Goal: Task Accomplishment & Management: Use online tool/utility

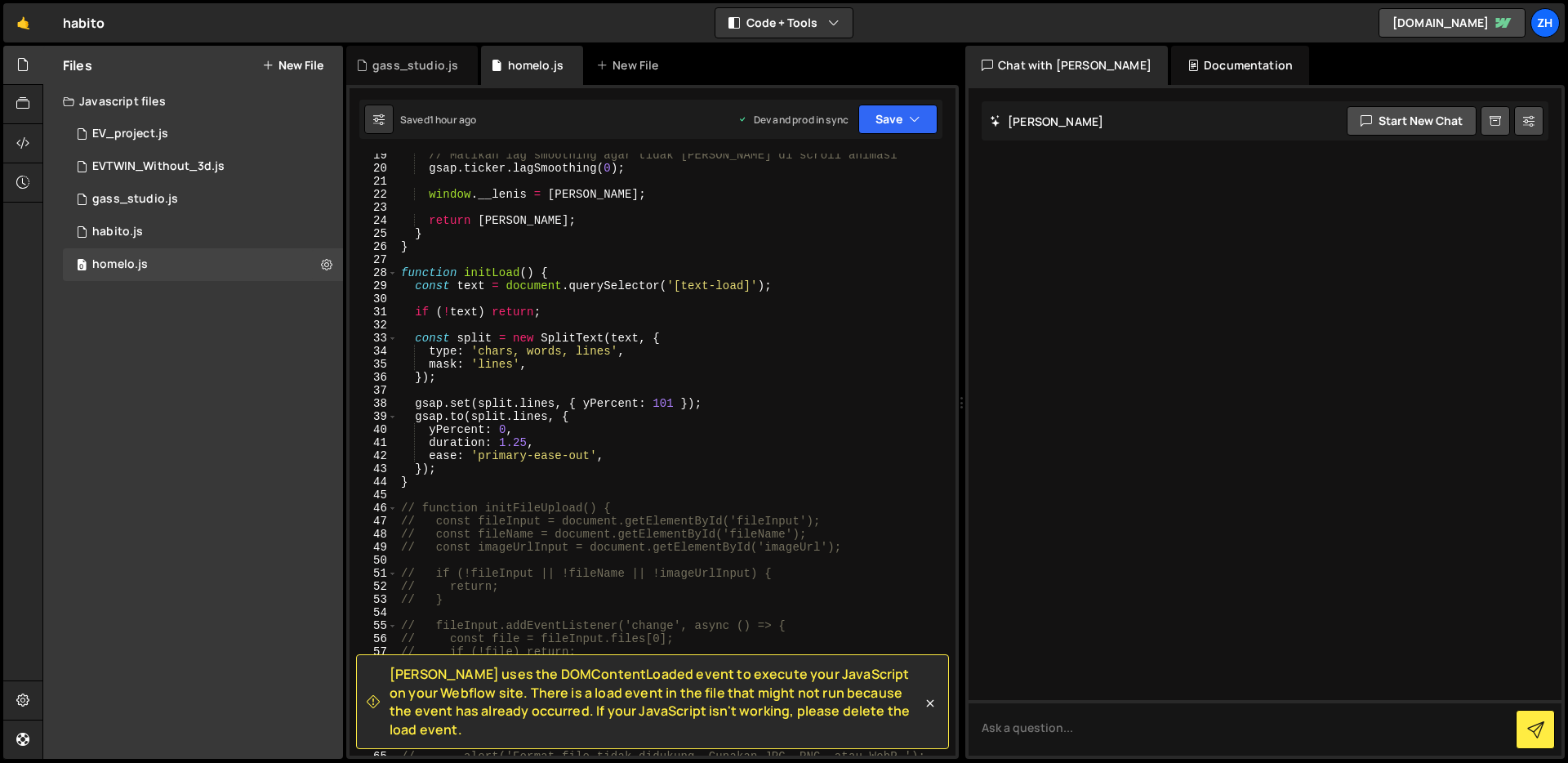
scroll to position [253, 0]
click at [824, 371] on div "// Matikan lag smoothing agar tidak [PERSON_NAME] di scroll animasi gsap . tick…" at bounding box center [673, 462] width 551 height 627
click at [813, 452] on div "// Matikan lag smoothing agar tidak [PERSON_NAME] di scroll animasi gsap . tick…" at bounding box center [673, 462] width 551 height 627
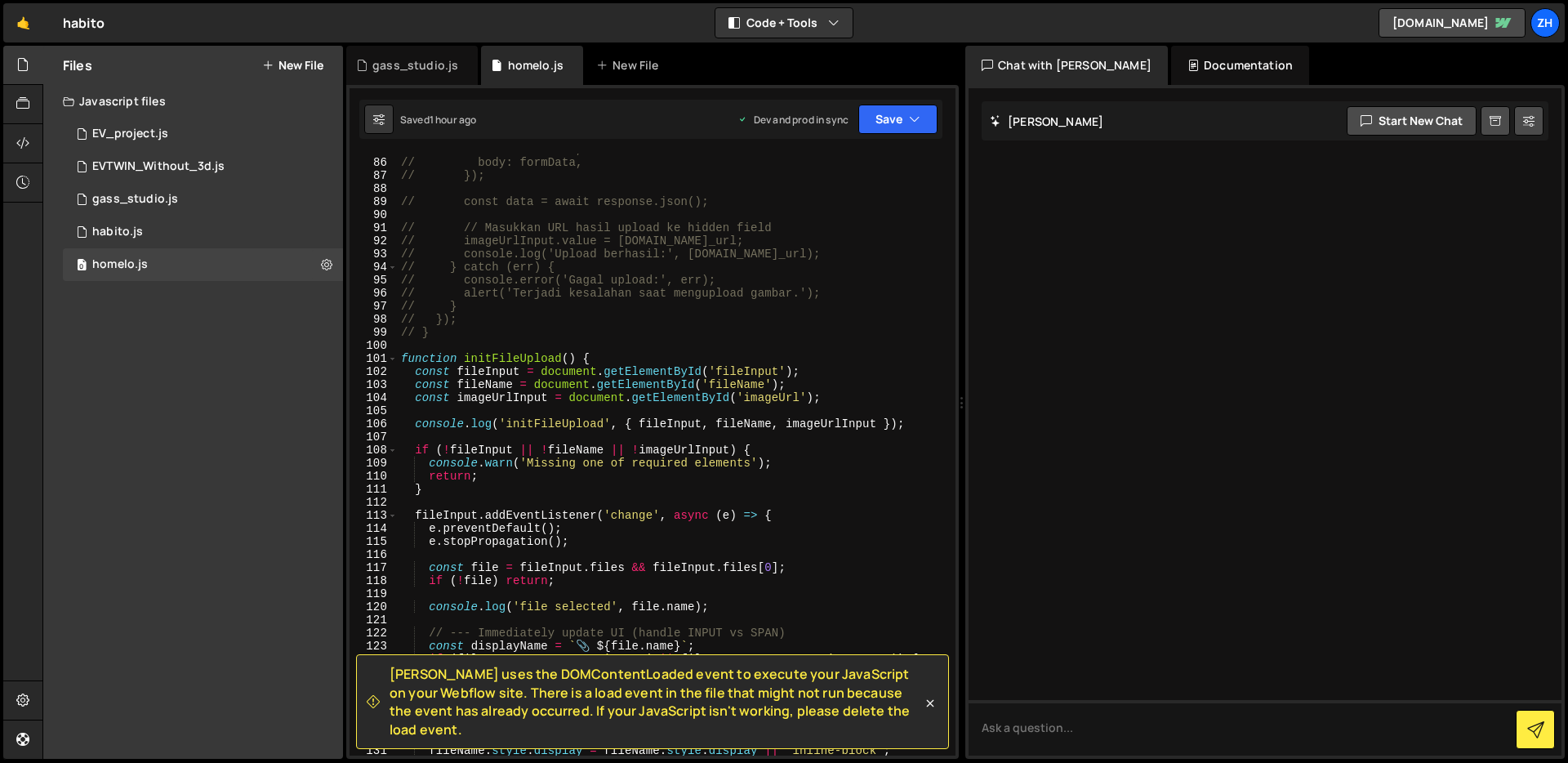
scroll to position [1174, 0]
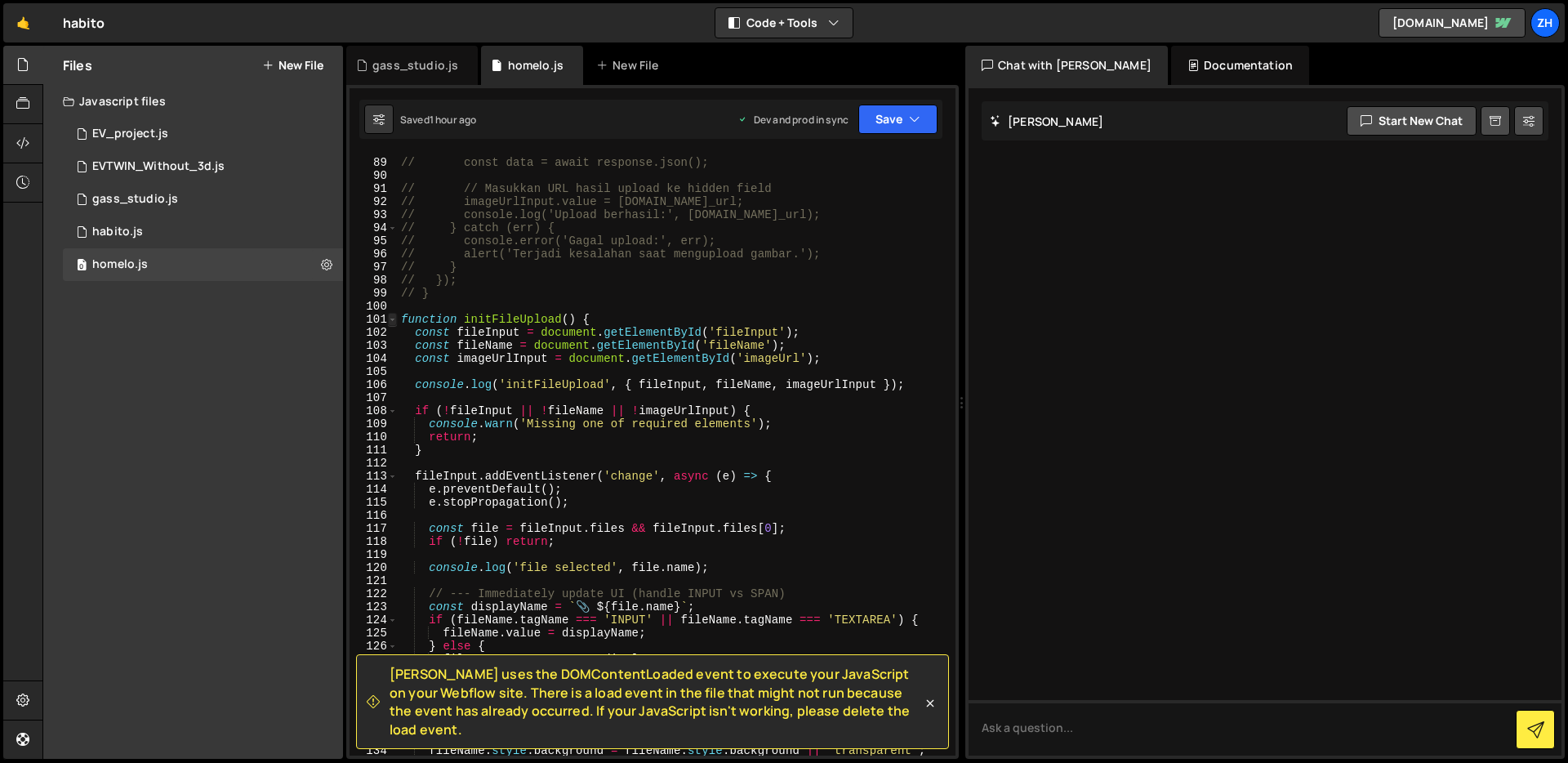
click at [392, 320] on span at bounding box center [392, 319] width 9 height 13
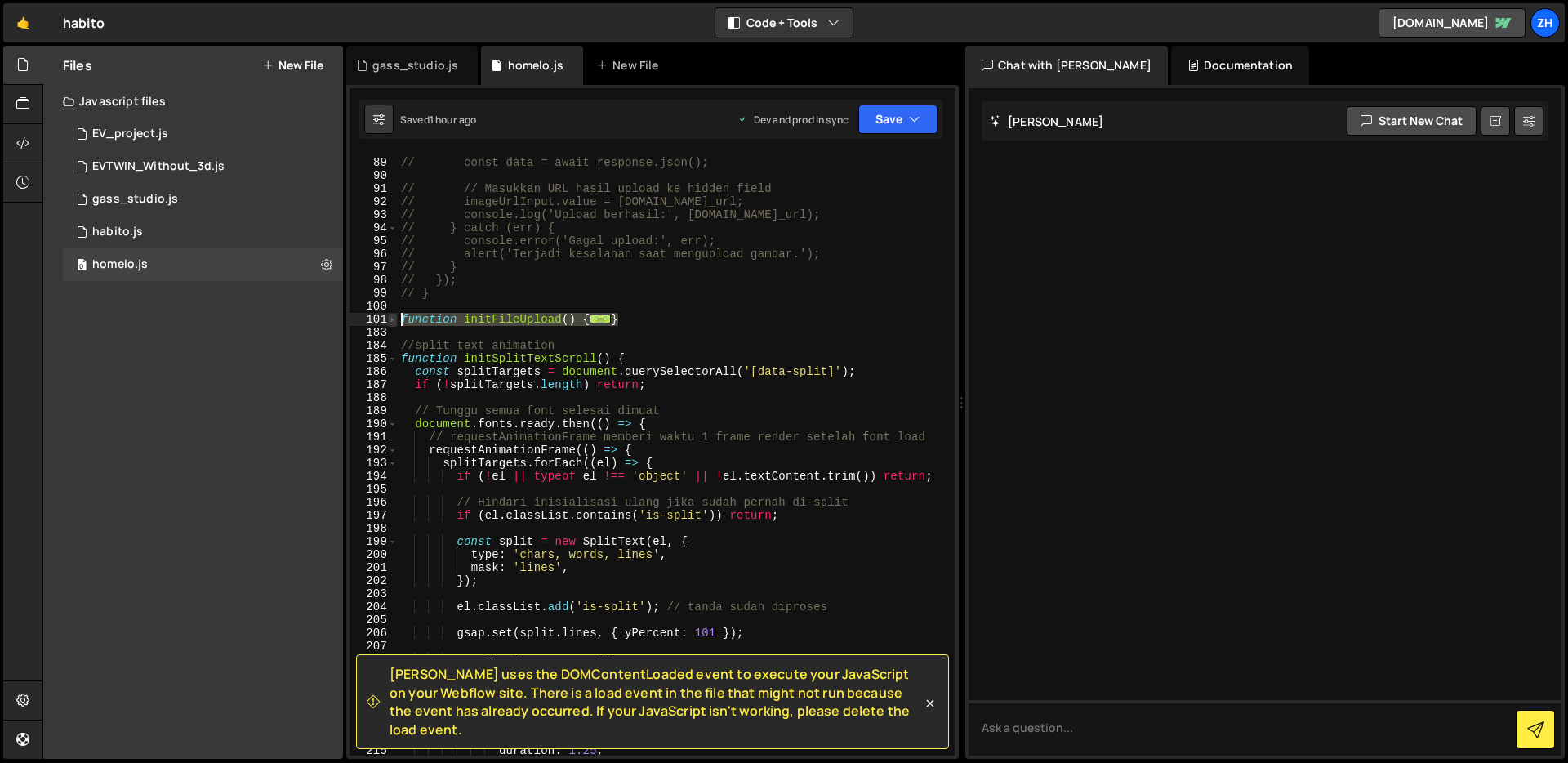
drag, startPoint x: 656, startPoint y: 316, endPoint x: 395, endPoint y: 322, distance: 261.1
click at [395, 322] on div "ease: 'primary-ease-out', 88 89 90 91 92 93 94 95 96 97 98 99 100 101 183 184 1…" at bounding box center [652, 454] width 606 height 602
type textarea "function initFileUpload() { const fileInput = document.getElementById('fileInpu…"
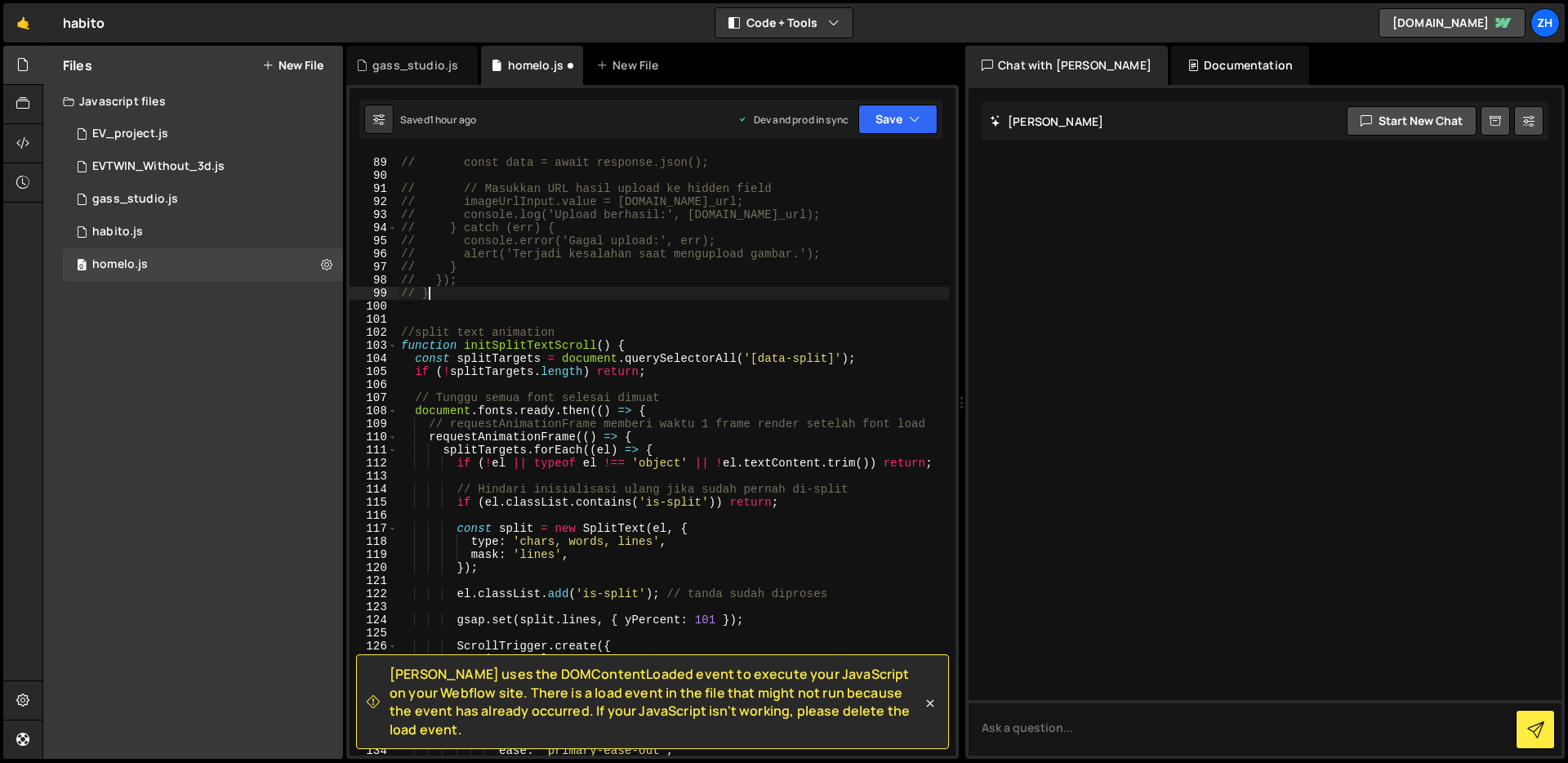
click at [455, 290] on div "// const data = await response.json(); // // Masukkan URL hasil upload ke hidde…" at bounding box center [673, 456] width 551 height 627
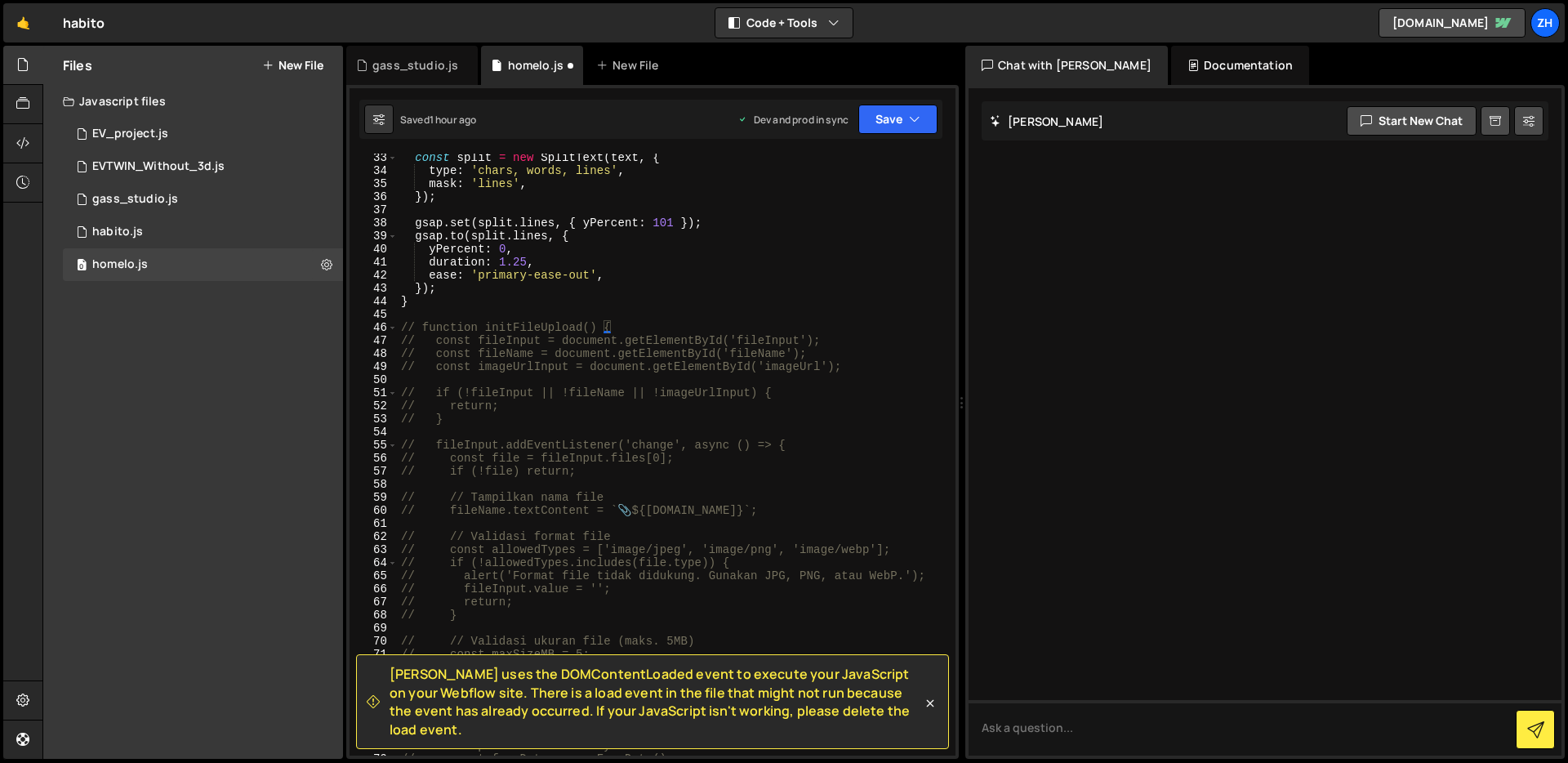
scroll to position [427, 0]
click at [399, 338] on div "const split = new SplitText ( text , { type : 'chars, words, lines' , mask : 'l…" at bounding box center [673, 459] width 551 height 627
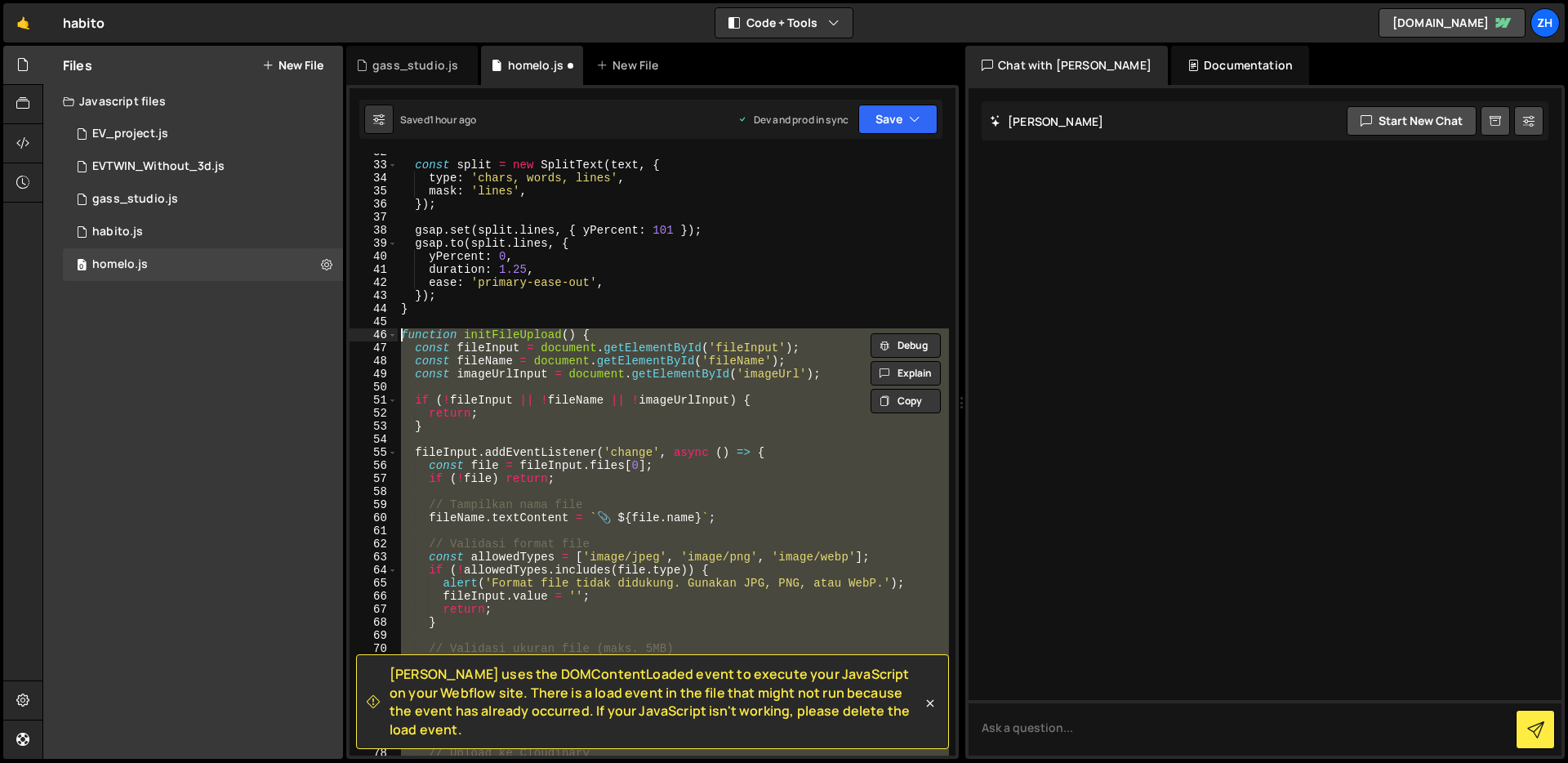
click at [616, 314] on div "const split = new SplitText ( text , { type : 'chars, words, lines' , mask : 'l…" at bounding box center [673, 459] width 551 height 627
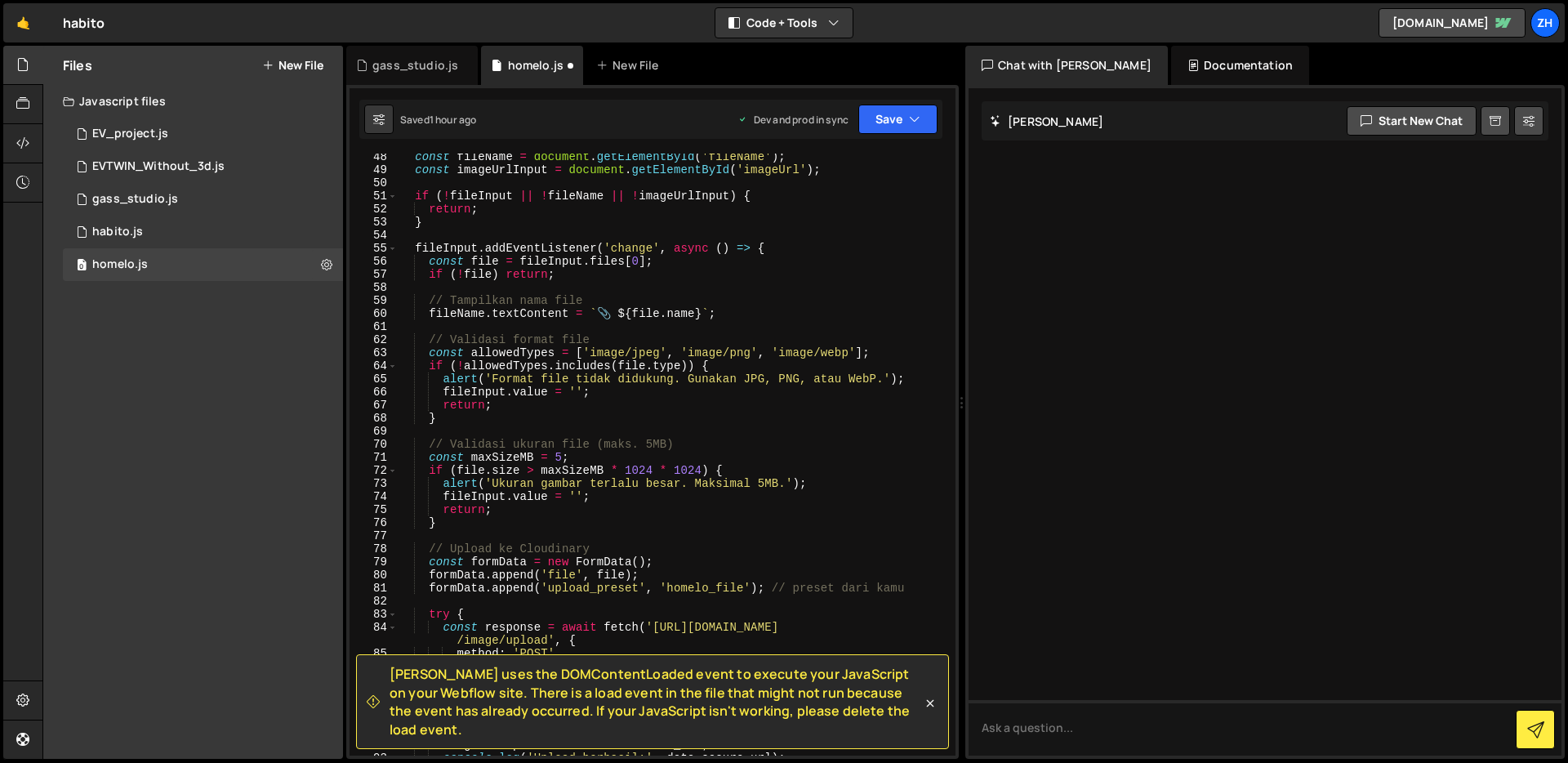
scroll to position [636, 0]
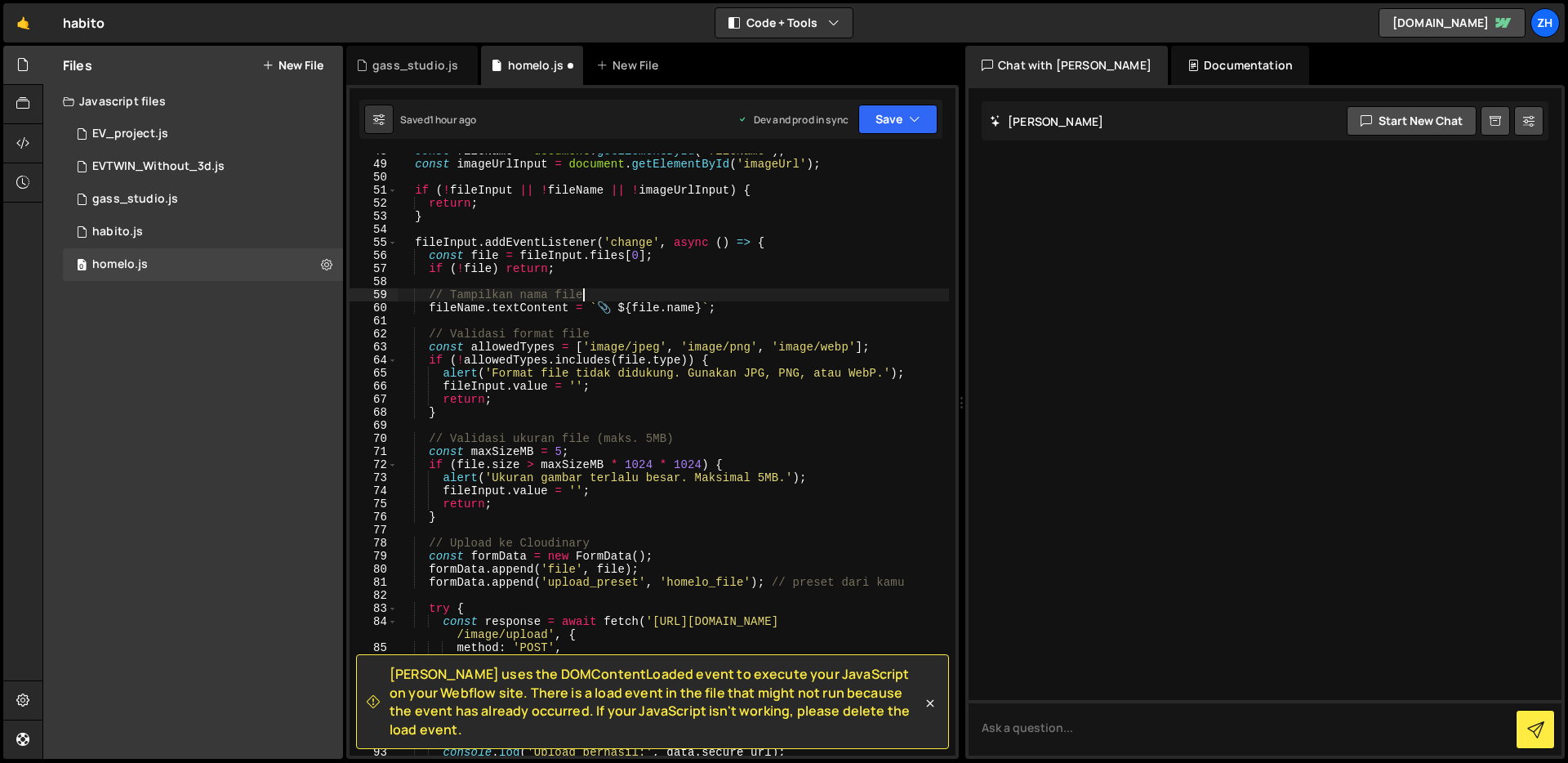
click at [765, 298] on div "const fileName = document . getElementById ( 'fileName' ) ; const imageUrlInput…" at bounding box center [673, 458] width 551 height 627
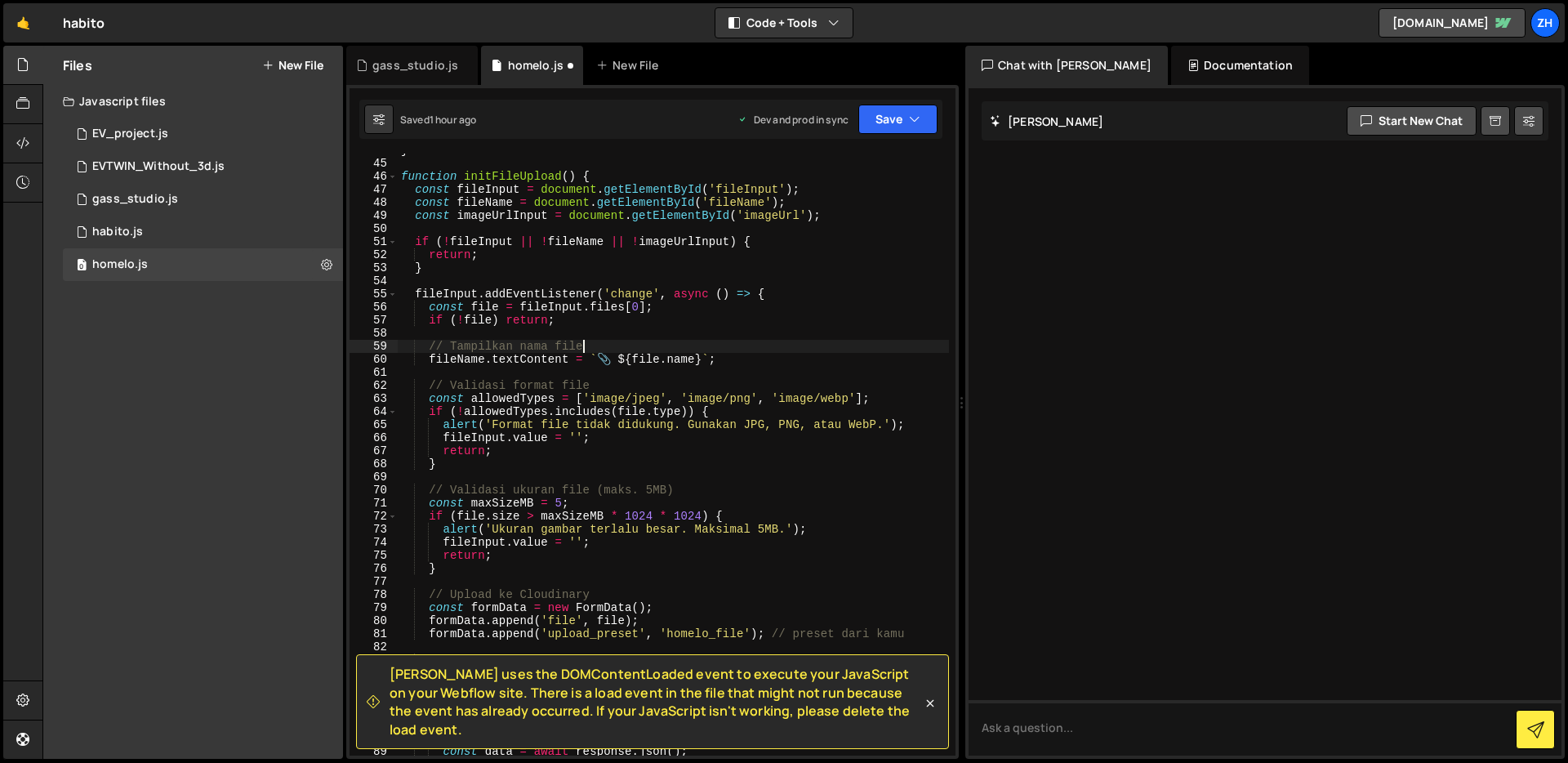
scroll to position [583, 0]
click at [810, 295] on div "} function initFileUpload ( ) { const fileInput = document . getElementById ( '…" at bounding box center [673, 459] width 551 height 627
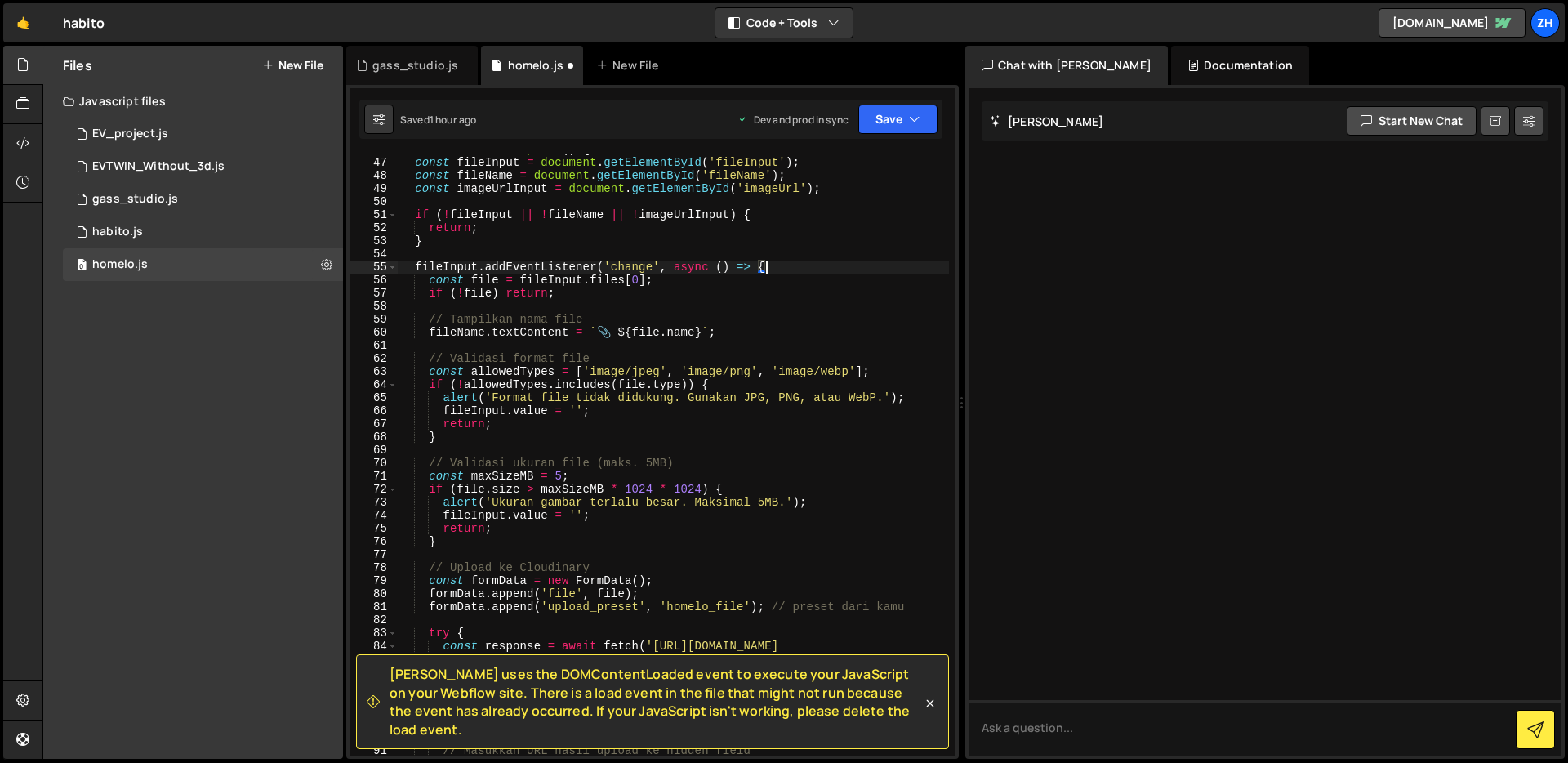
click at [799, 320] on div "function initFileUpload ( ) { const fileInput = document . getElementById ( 'fi…" at bounding box center [673, 456] width 551 height 627
type textarea "// Tampilkan nama file"
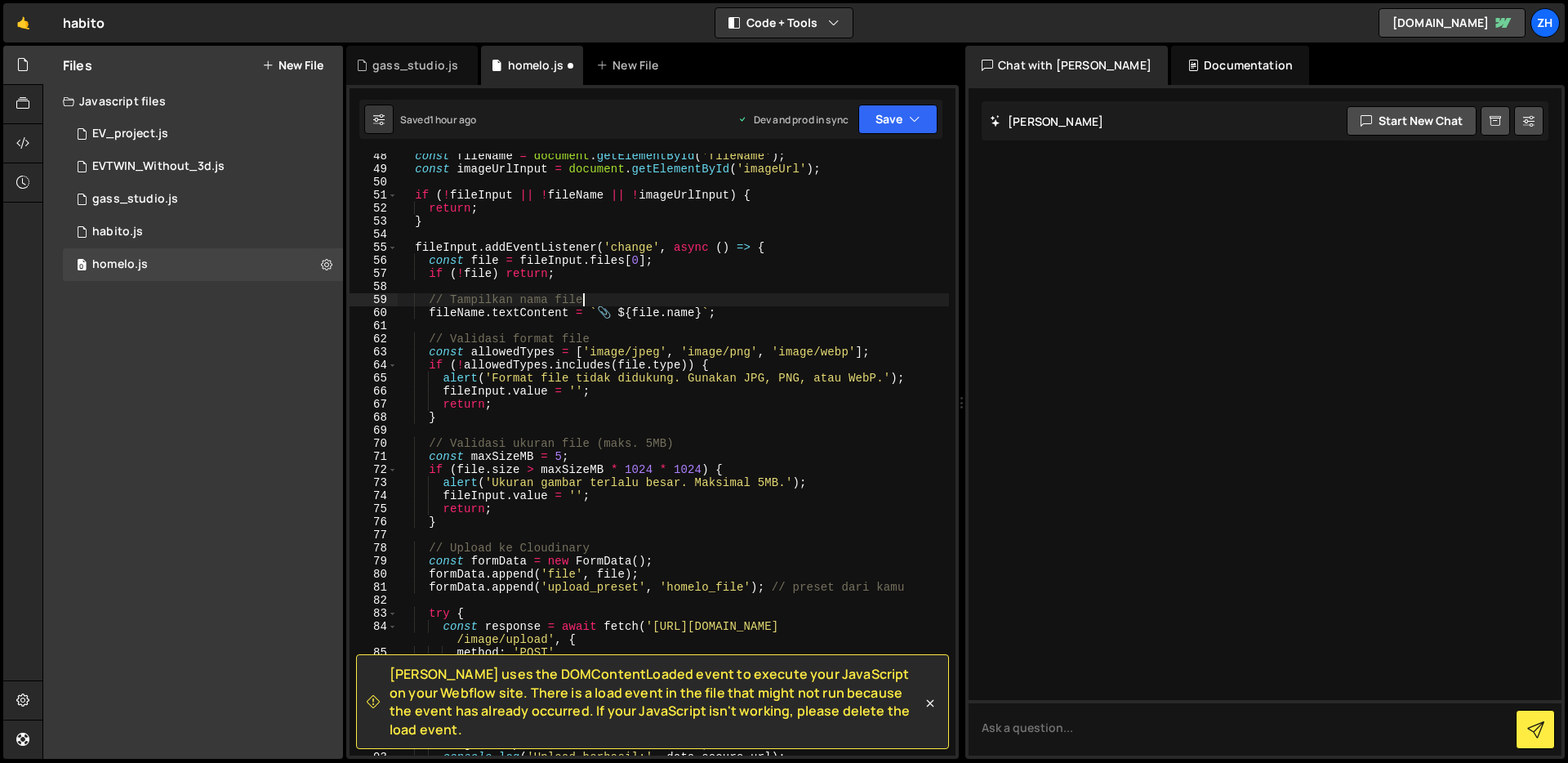
scroll to position [633, 0]
click at [799, 320] on div "const fileName = document . getElementById ( 'fileName' ) ; const imageUrlInput…" at bounding box center [673, 461] width 551 height 627
click at [785, 297] on div "const fileName = document . getElementById ( 'fileName' ) ; const imageUrlInput…" at bounding box center [673, 461] width 551 height 627
click at [738, 263] on div "const fileName = document . getElementById ( 'fileName' ) ; const imageUrlInput…" at bounding box center [673, 461] width 551 height 627
click at [735, 275] on div "const fileName = document . getElementById ( 'fileName' ) ; const imageUrlInput…" at bounding box center [673, 461] width 551 height 627
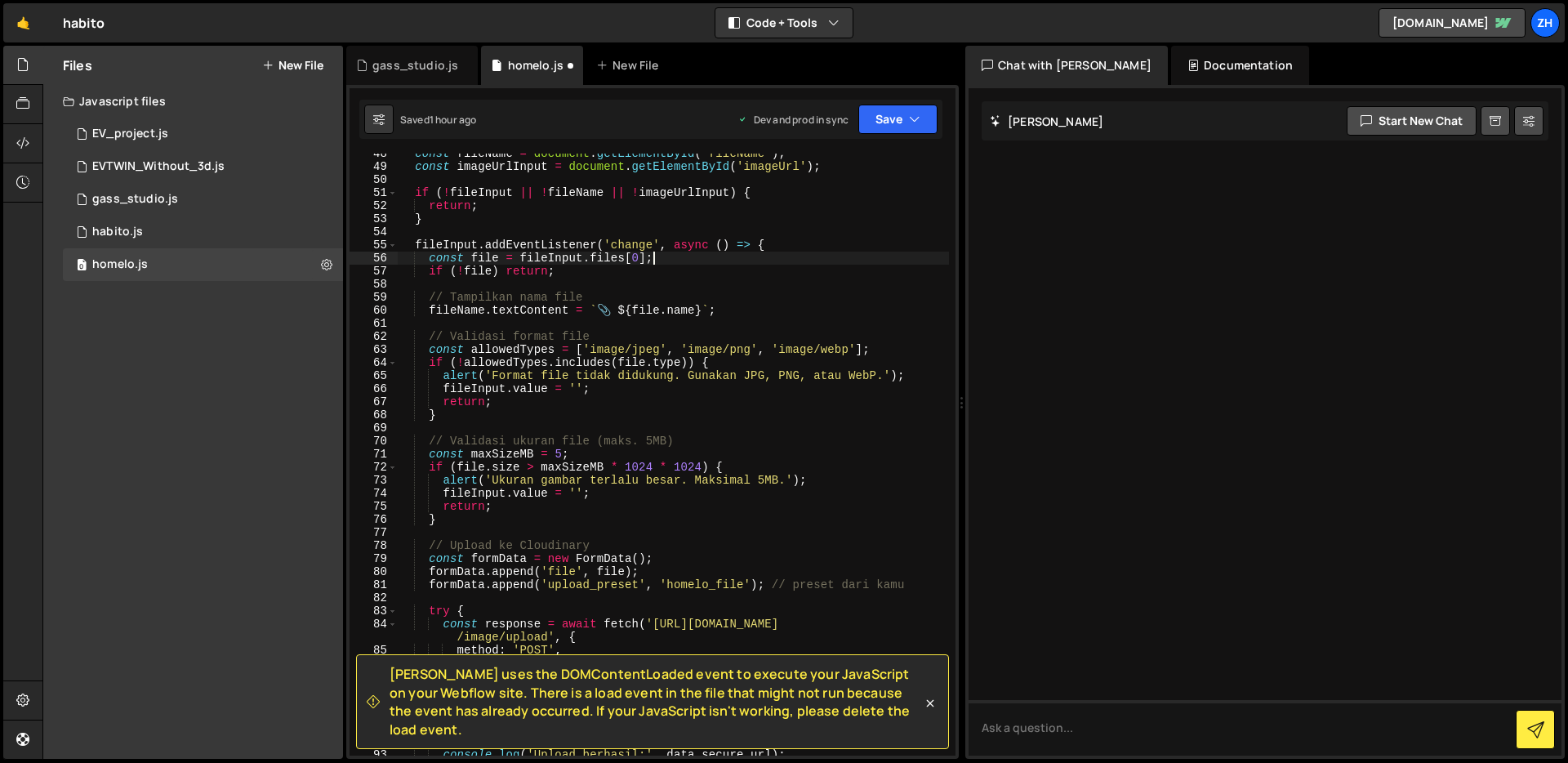
type textarea "if (!file) return;"
click at [734, 288] on div "const fileName = document . getElementById ( 'fileName' ) ; const imageUrlInput…" at bounding box center [673, 461] width 551 height 627
click at [911, 118] on icon "button" at bounding box center [915, 119] width 12 height 17
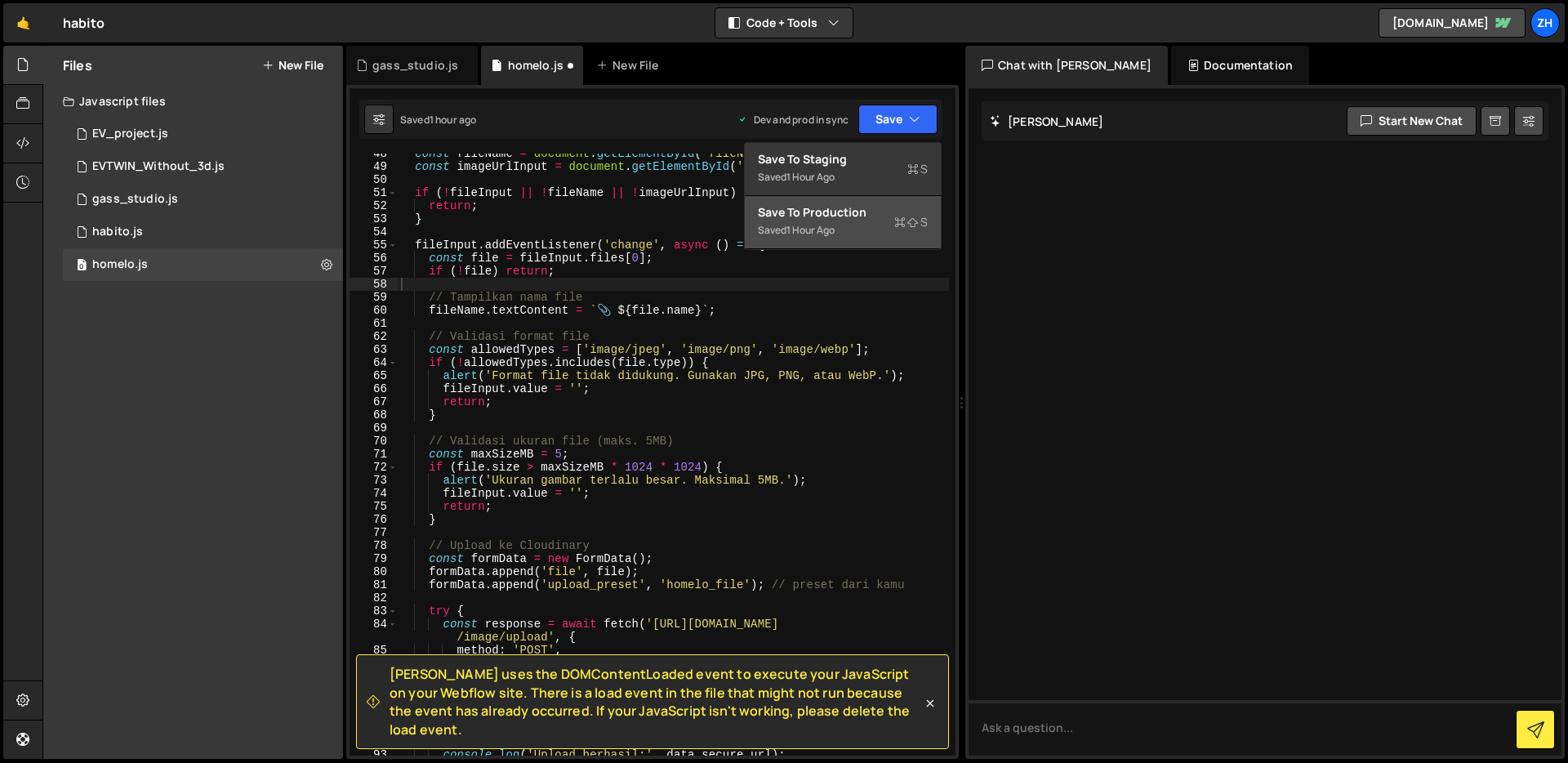
click at [879, 222] on div "Saved 1 hour ago" at bounding box center [843, 231] width 170 height 20
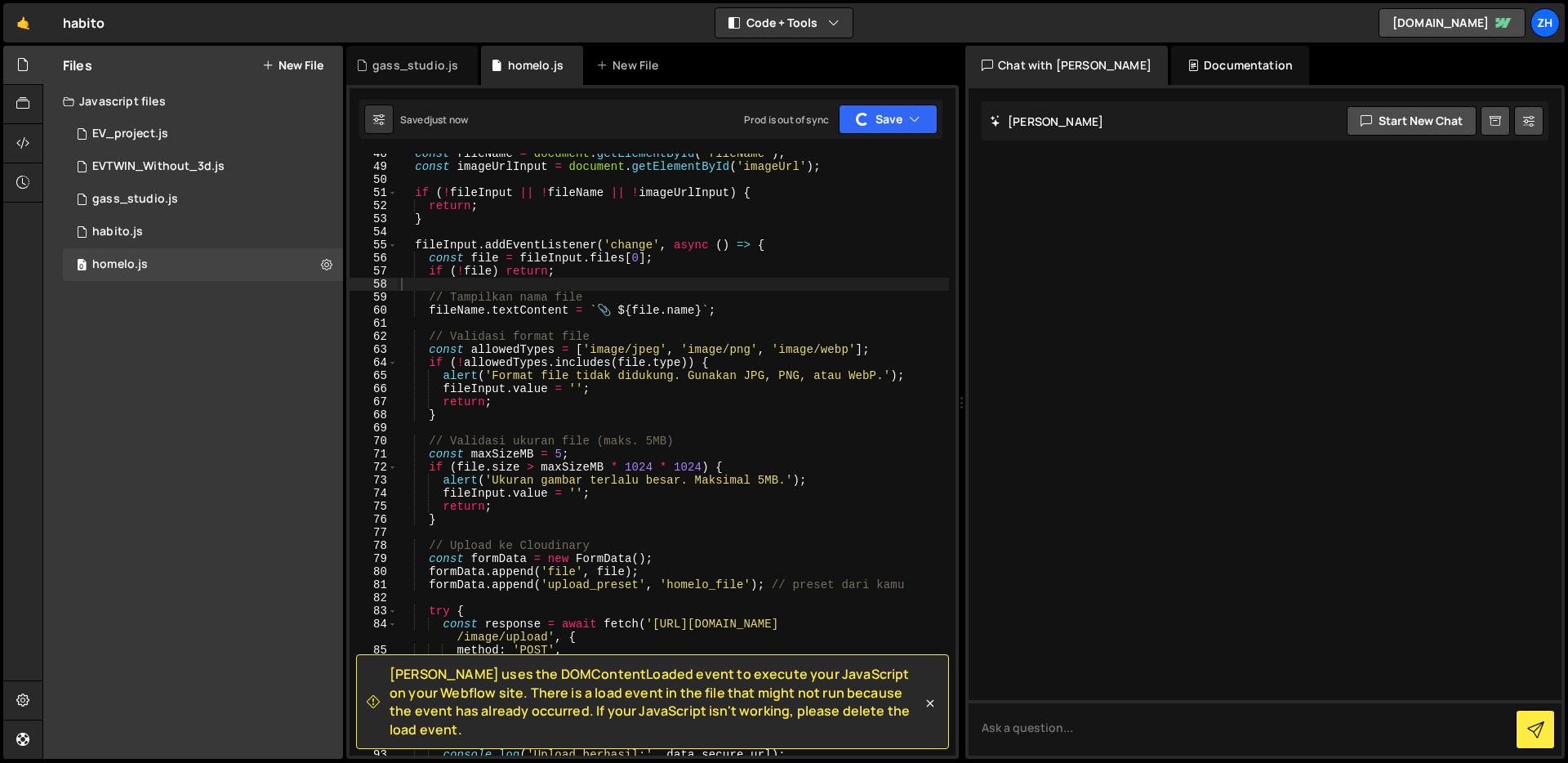
type textarea "if (!file) return;"
click at [846, 269] on div "const fileName = document . getElementById ( 'fileName' ) ; const imageUrlInput…" at bounding box center [673, 461] width 551 height 627
click at [839, 282] on div "const fileName = document . getElementById ( 'fileName' ) ; const imageUrlInput…" at bounding box center [673, 461] width 551 height 627
click at [735, 322] on div "const fileName = document . getElementById ( 'fileName' ) ; const imageUrlInput…" at bounding box center [673, 461] width 551 height 627
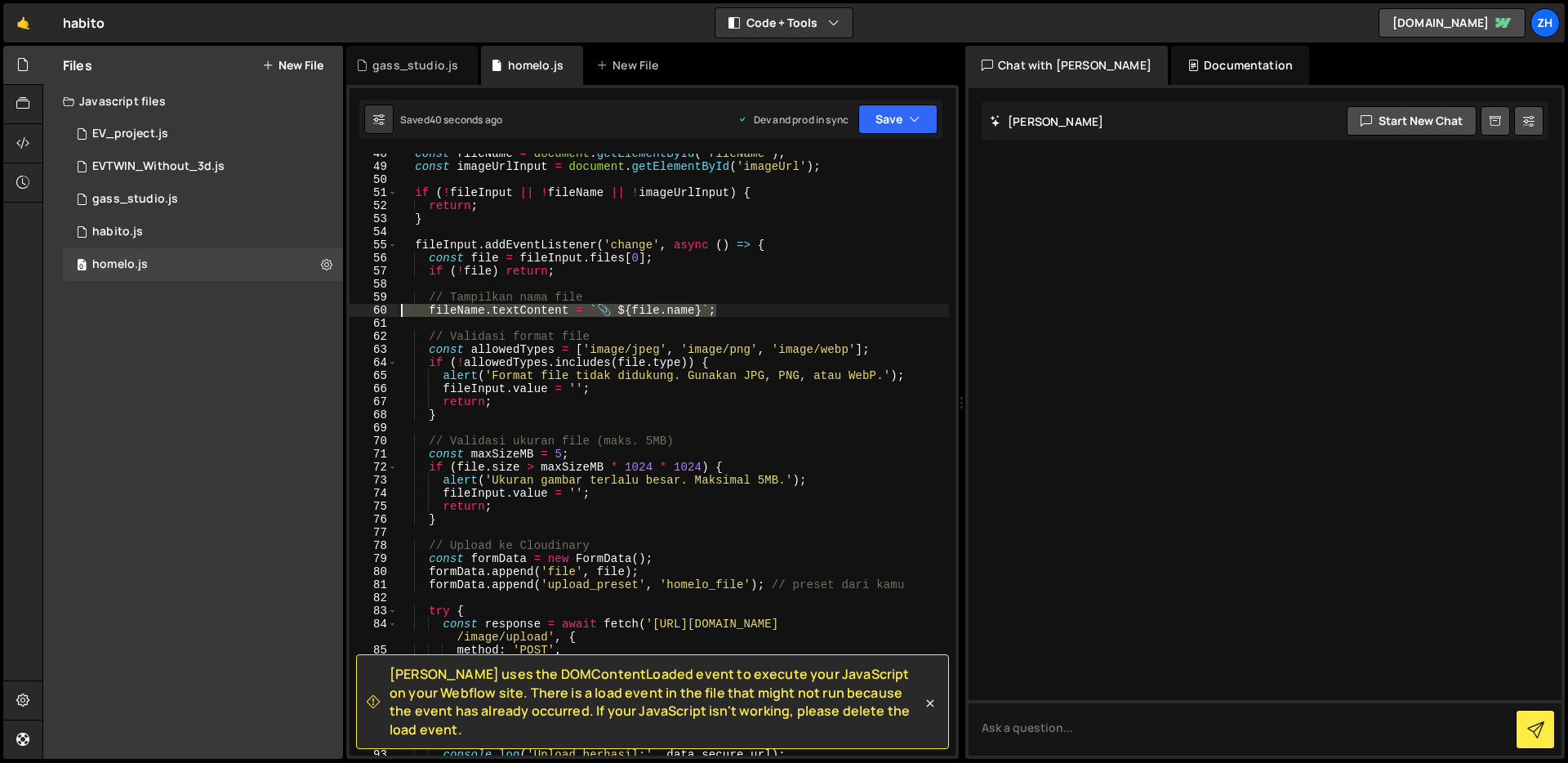
drag, startPoint x: 738, startPoint y: 307, endPoint x: 347, endPoint y: 308, distance: 391.0
click at [347, 308] on div "[PERSON_NAME] uses the DOMContentLoaded event to execute your JavaScript on you…" at bounding box center [652, 422] width 613 height 674
click at [774, 301] on div "const fileName = document . getElementById ( 'fileName' ) ; const imageUrlInput…" at bounding box center [673, 461] width 551 height 627
click at [773, 309] on div "const fileName = document . getElementById ( 'fileName' ) ; const imageUrlInput…" at bounding box center [673, 461] width 551 height 627
type textarea "// fileName.textContent = `📎 ${[DOMAIN_NAME]}`;"
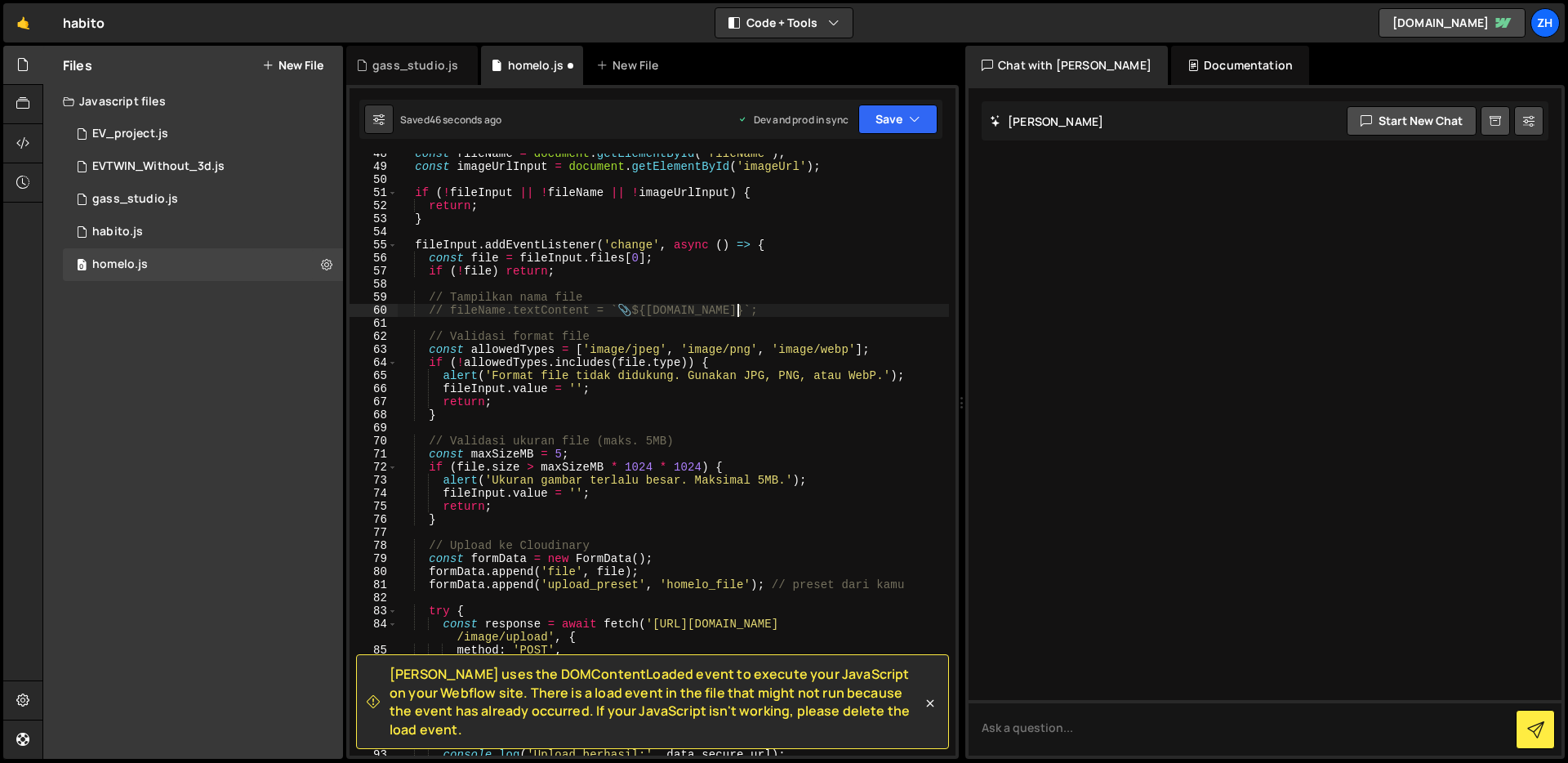
scroll to position [0, 1]
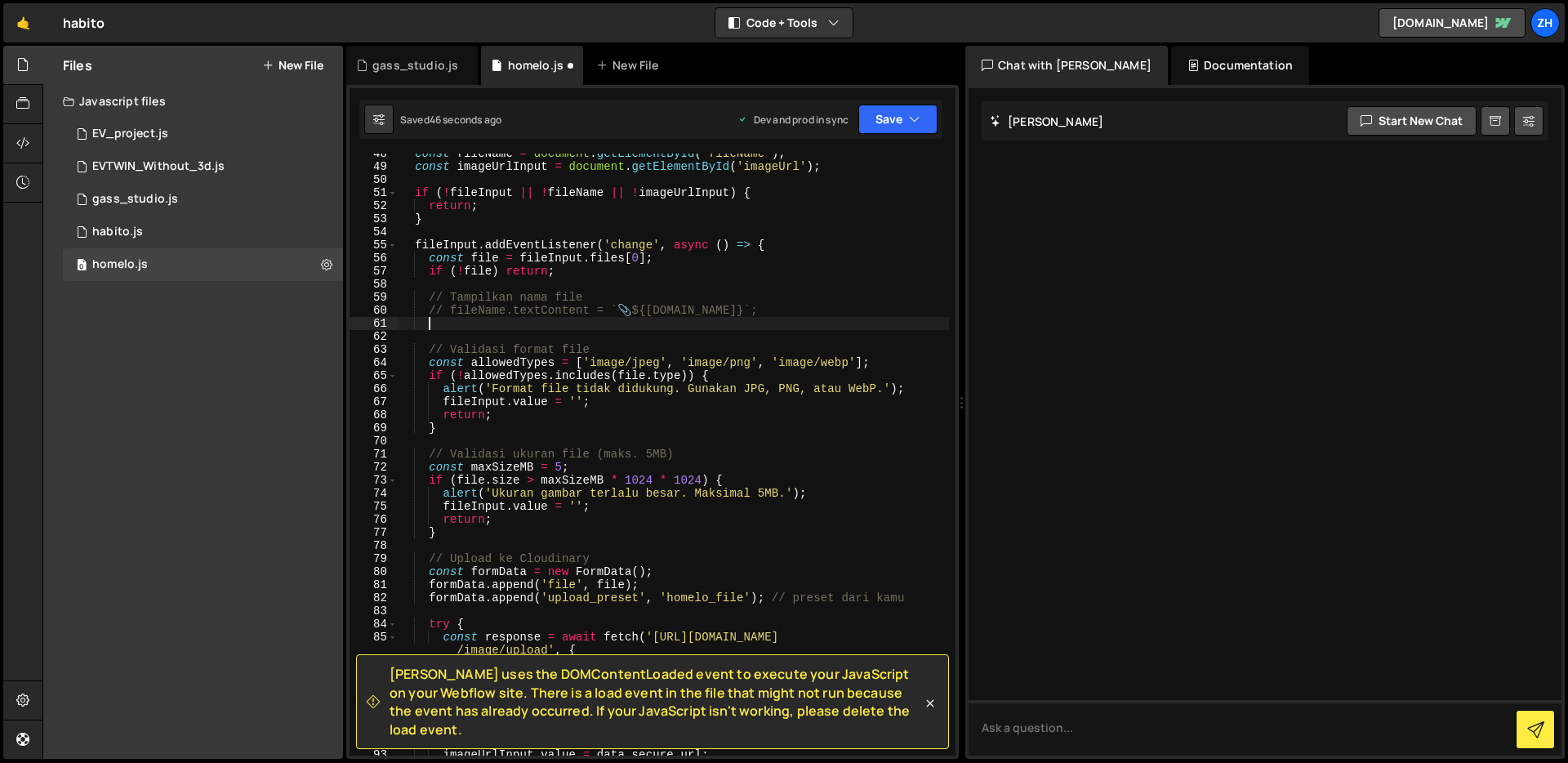
paste textarea "fileName.textContent = `📎 ${[DOMAIN_NAME]}`;"
drag, startPoint x: 732, startPoint y: 325, endPoint x: 648, endPoint y: 323, distance: 84.0
click at [648, 323] on div "const fileName = document . getElementById ( 'fileName' ) ; const imageUrlInput…" at bounding box center [673, 461] width 551 height 627
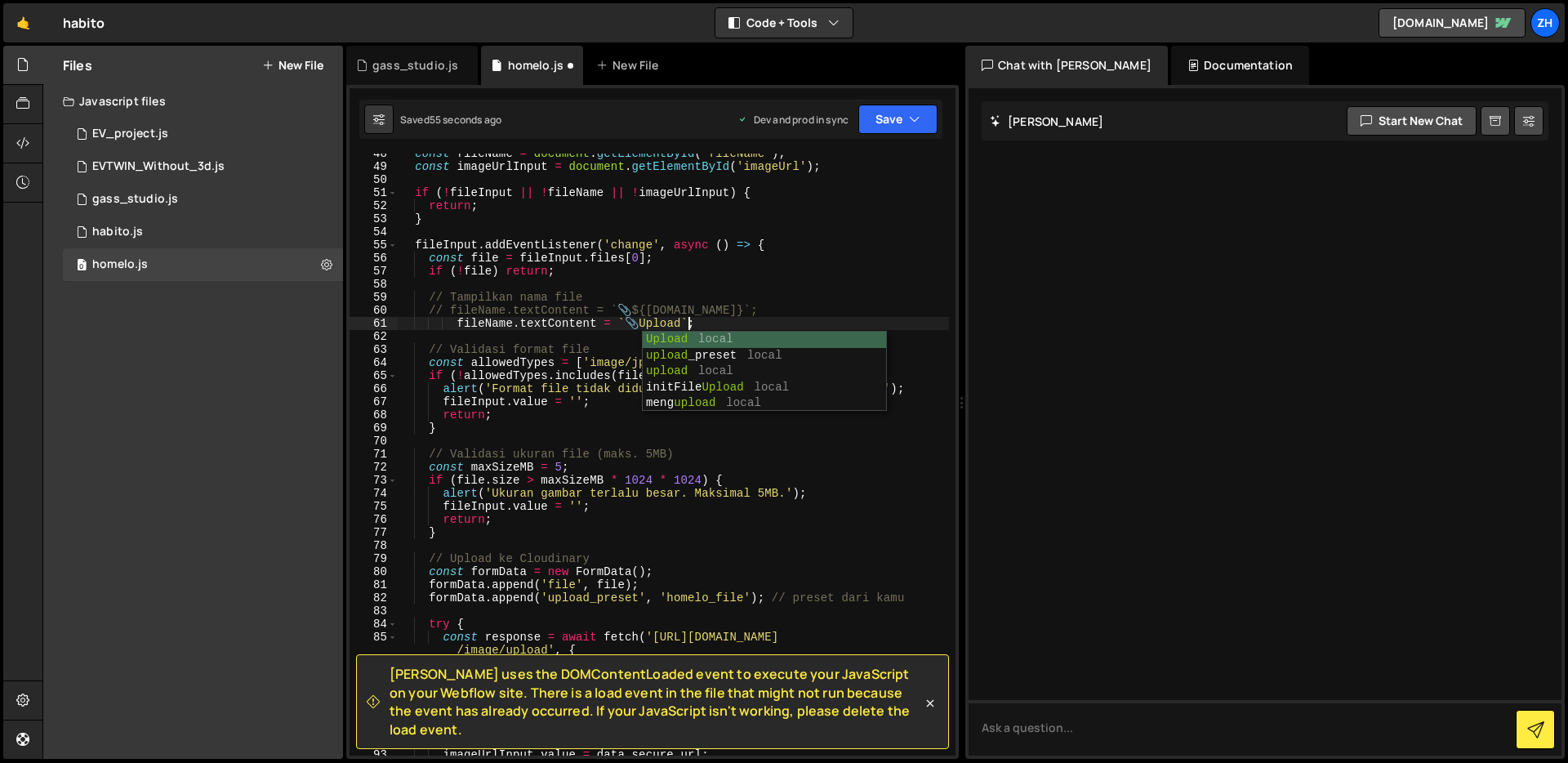
scroll to position [0, 21]
click at [764, 322] on div "const fileName = document . getElementById ( 'fileName' ) ; const imageUrlInput…" at bounding box center [673, 461] width 551 height 627
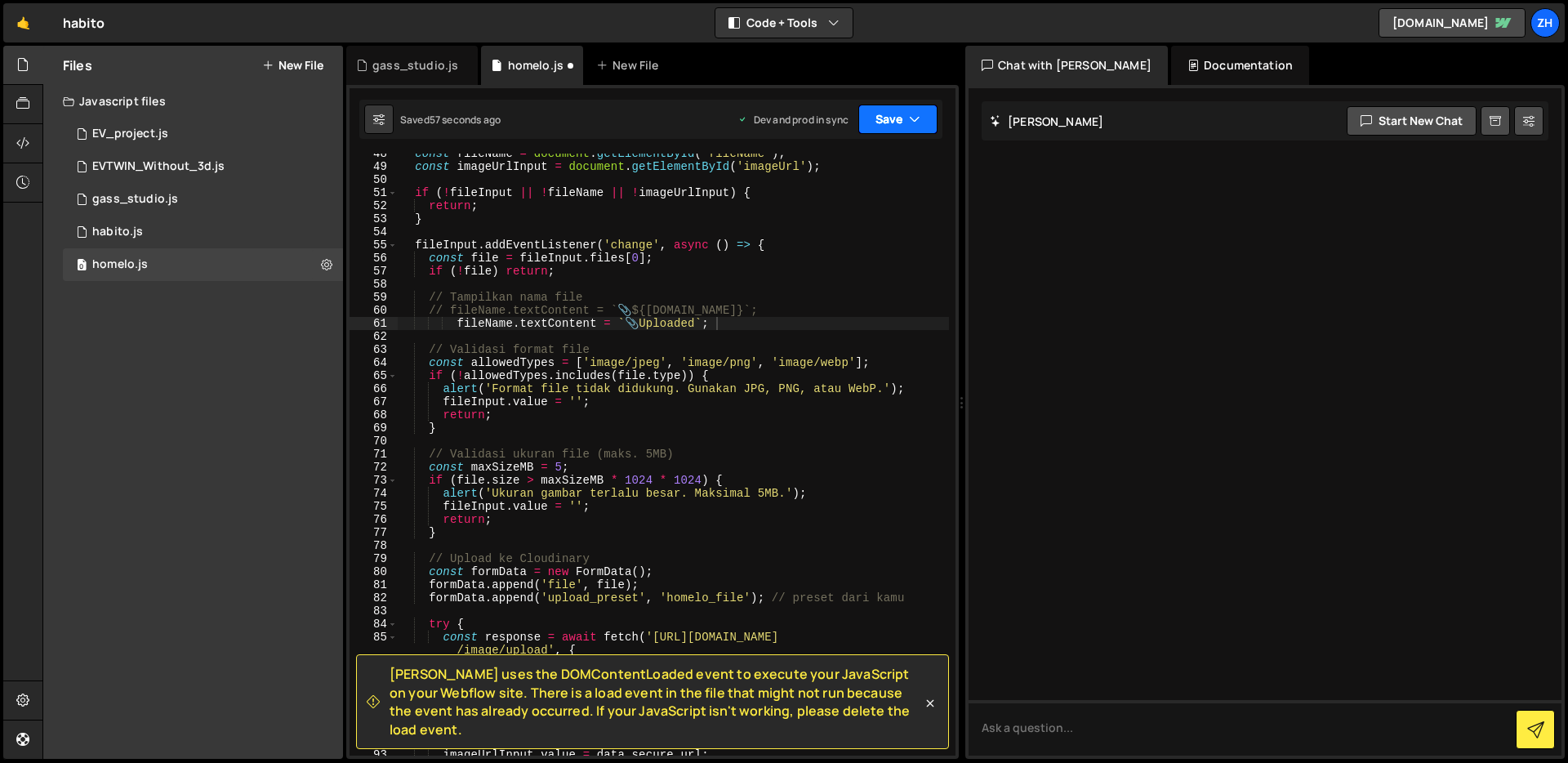
click at [909, 114] on icon "button" at bounding box center [915, 119] width 12 height 17
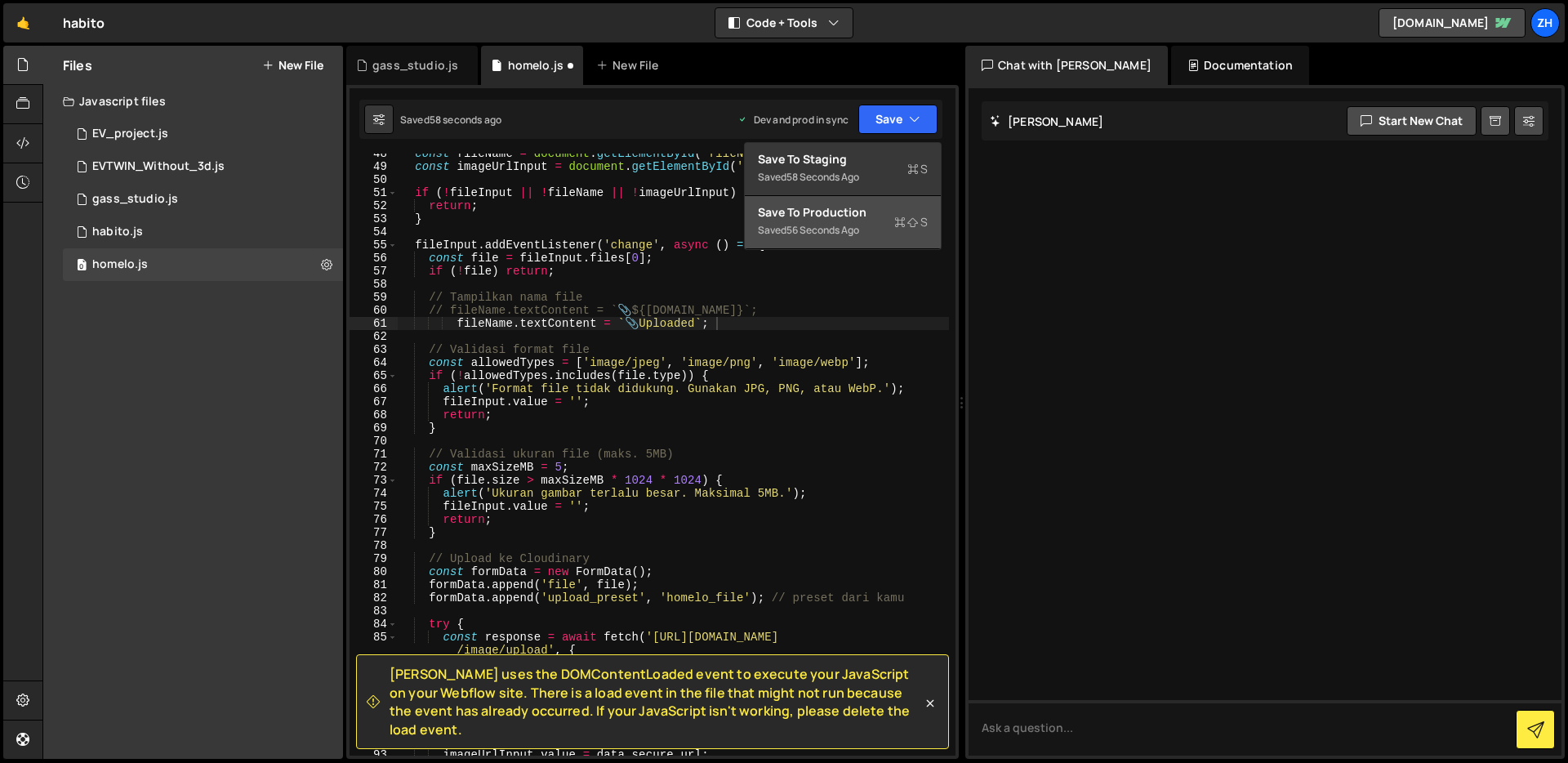
click at [869, 225] on div "Saved 56 seconds ago" at bounding box center [843, 231] width 170 height 20
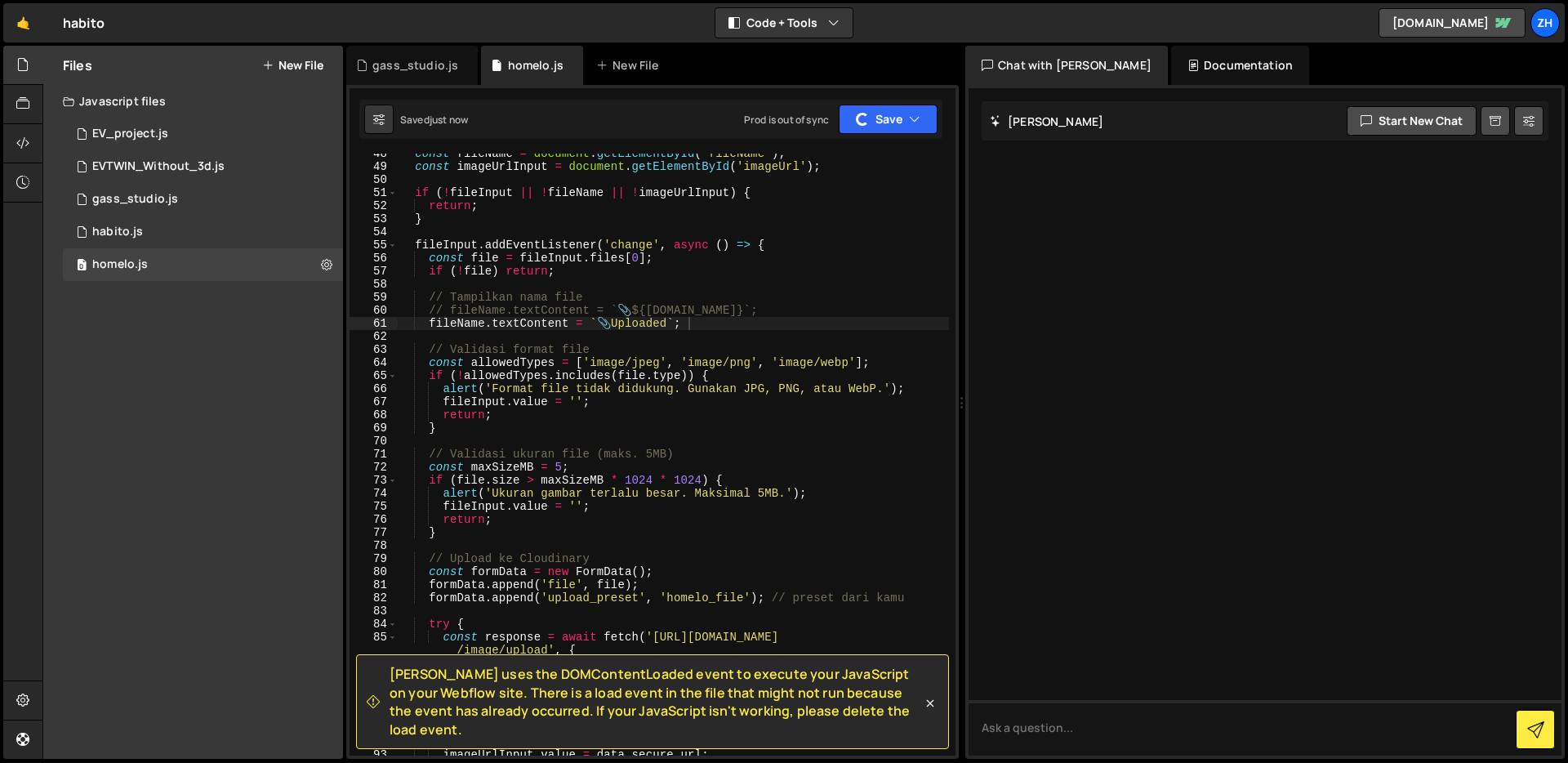
scroll to position [0, 19]
click at [778, 325] on div "const fileName = document . getElementById ( 'fileName' ) ; const imageUrlInput…" at bounding box center [673, 461] width 551 height 627
click at [796, 468] on div "const fileName = document . getElementById ( 'fileName' ) ; const imageUrlInput…" at bounding box center [673, 461] width 551 height 627
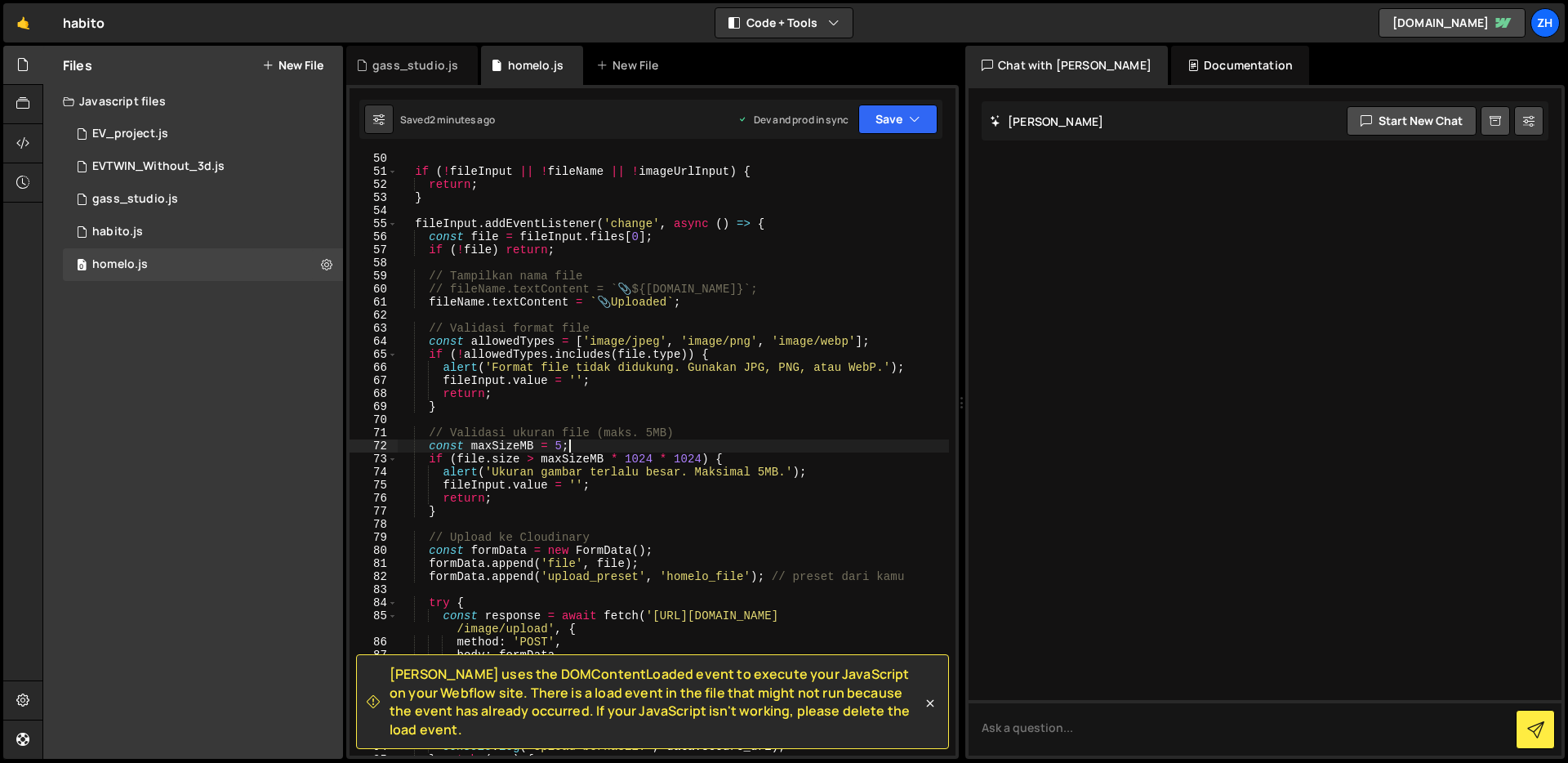
scroll to position [662, 0]
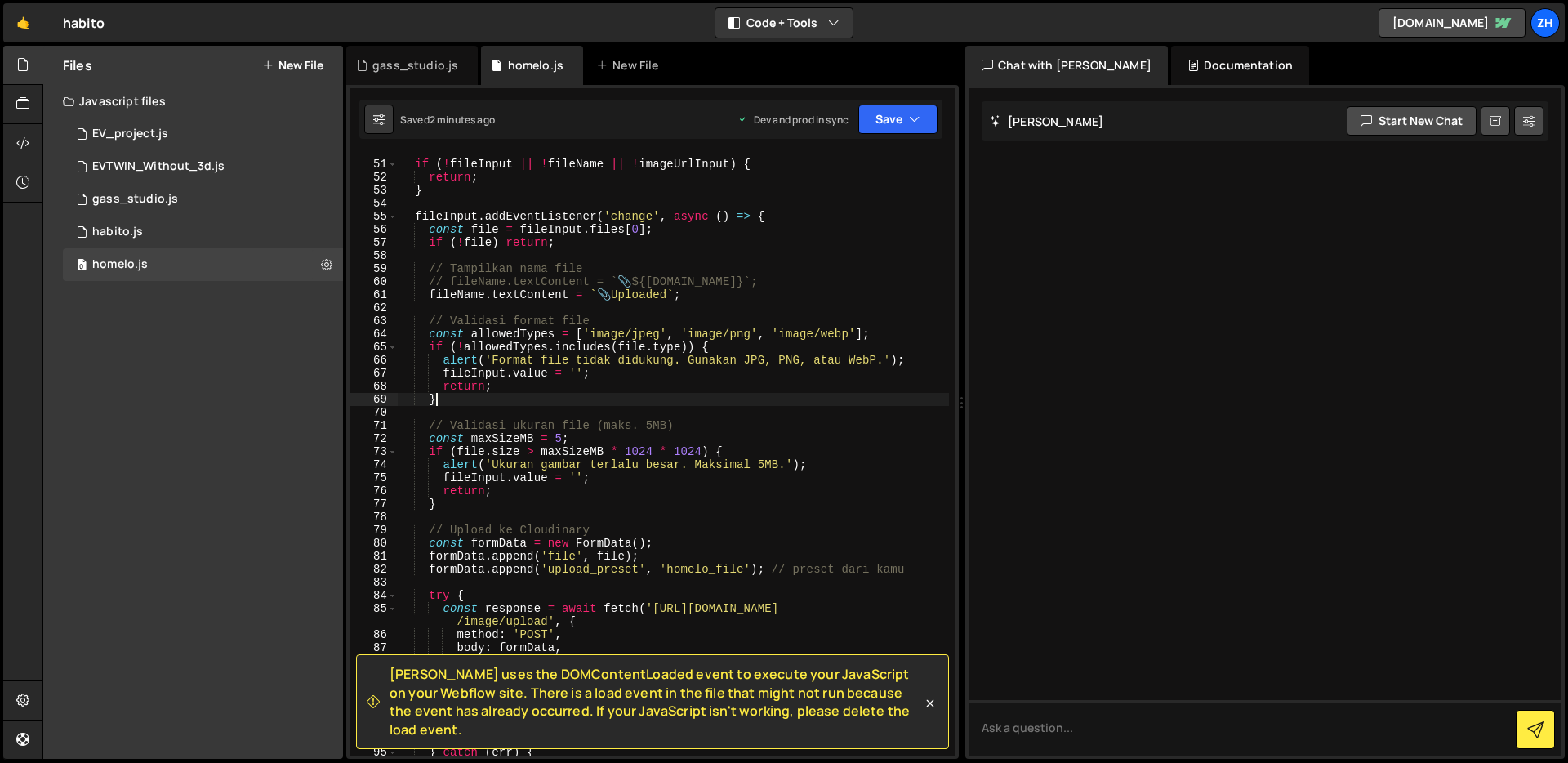
click at [803, 396] on div "if ( ! fileInput || ! fileName || ! imageUrlInput ) { return ; } fileInput . ad…" at bounding box center [673, 458] width 551 height 627
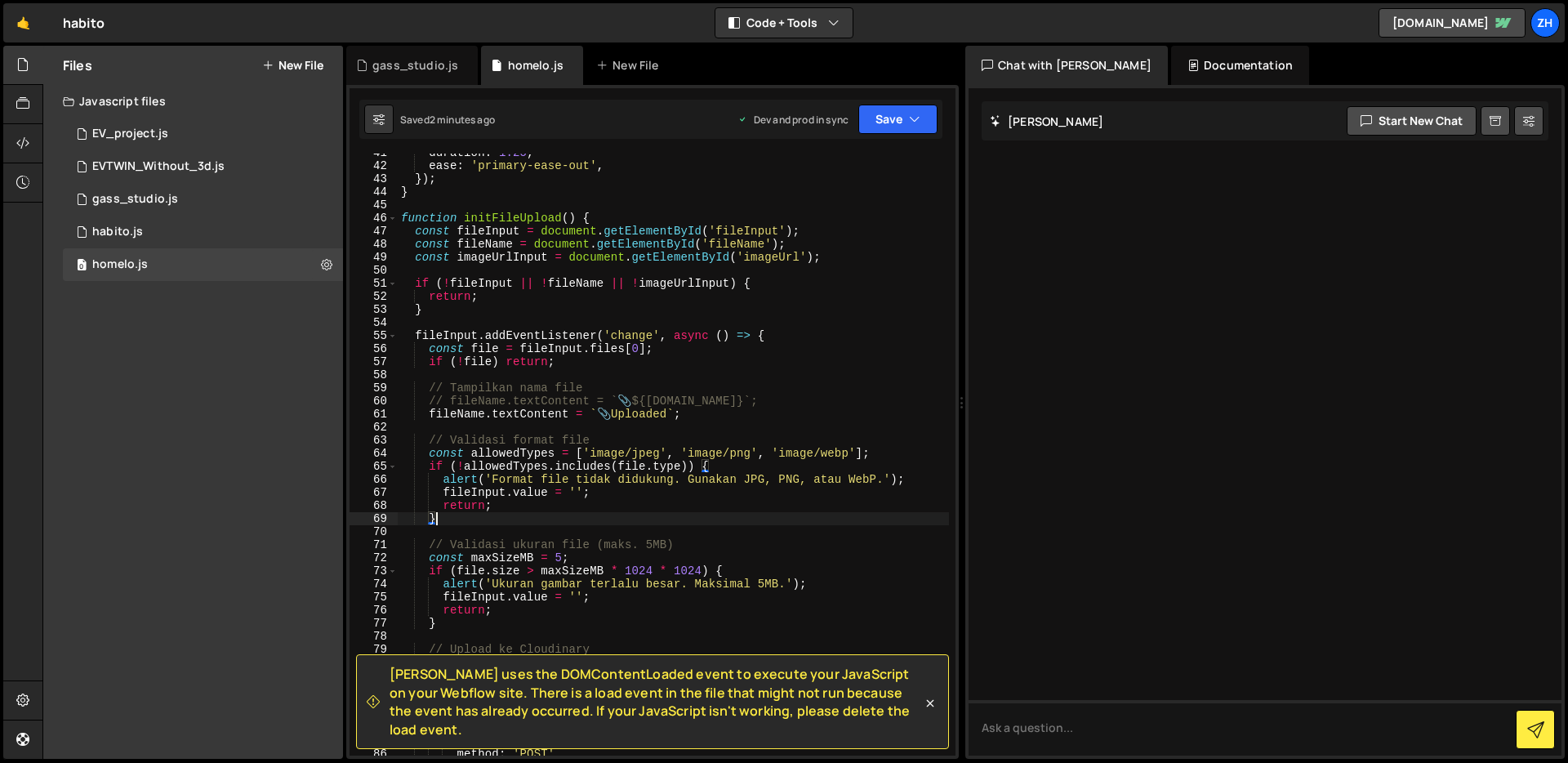
scroll to position [543, 0]
click at [392, 217] on span at bounding box center [392, 218] width 9 height 13
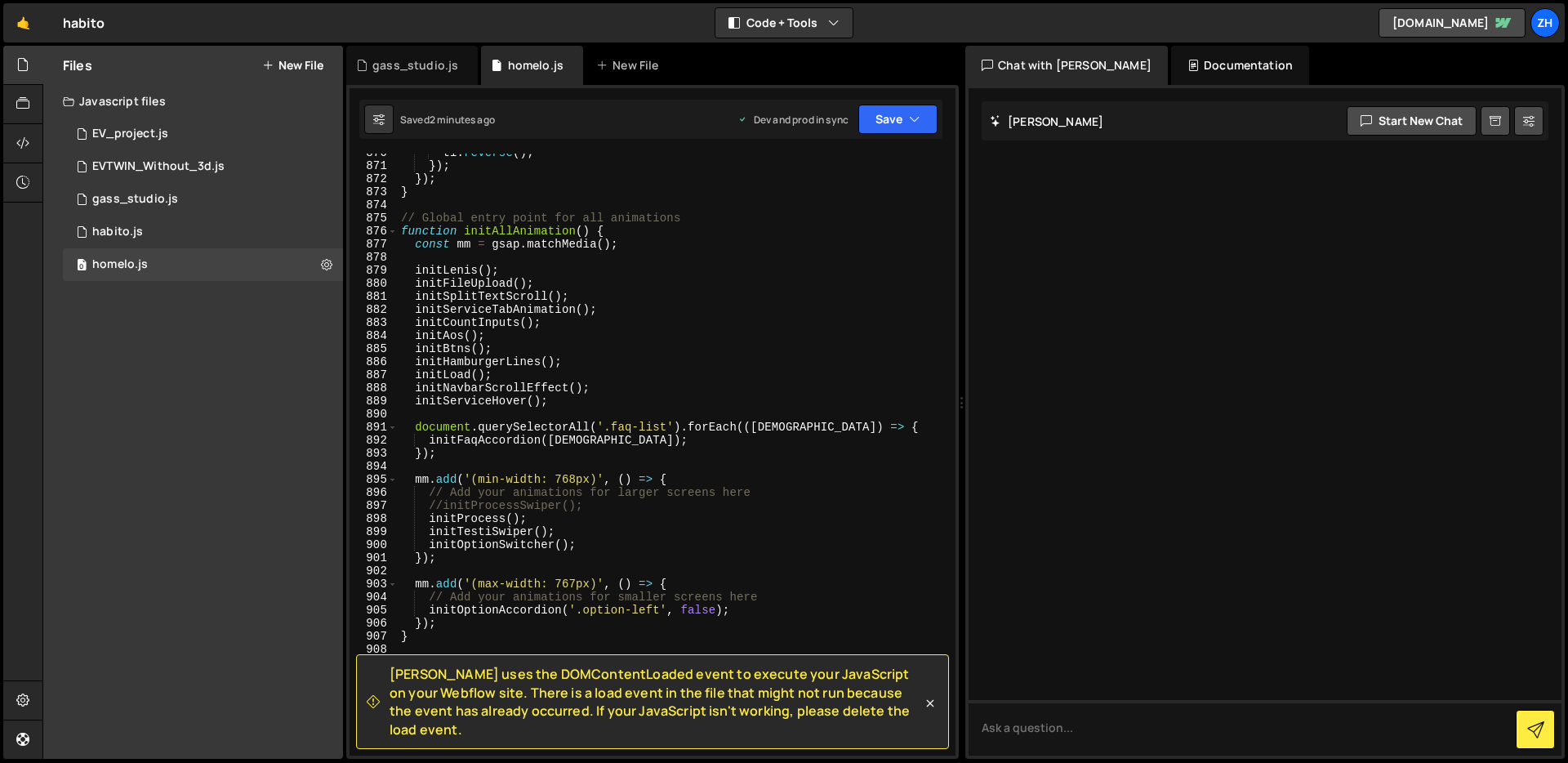
scroll to position [10720, 0]
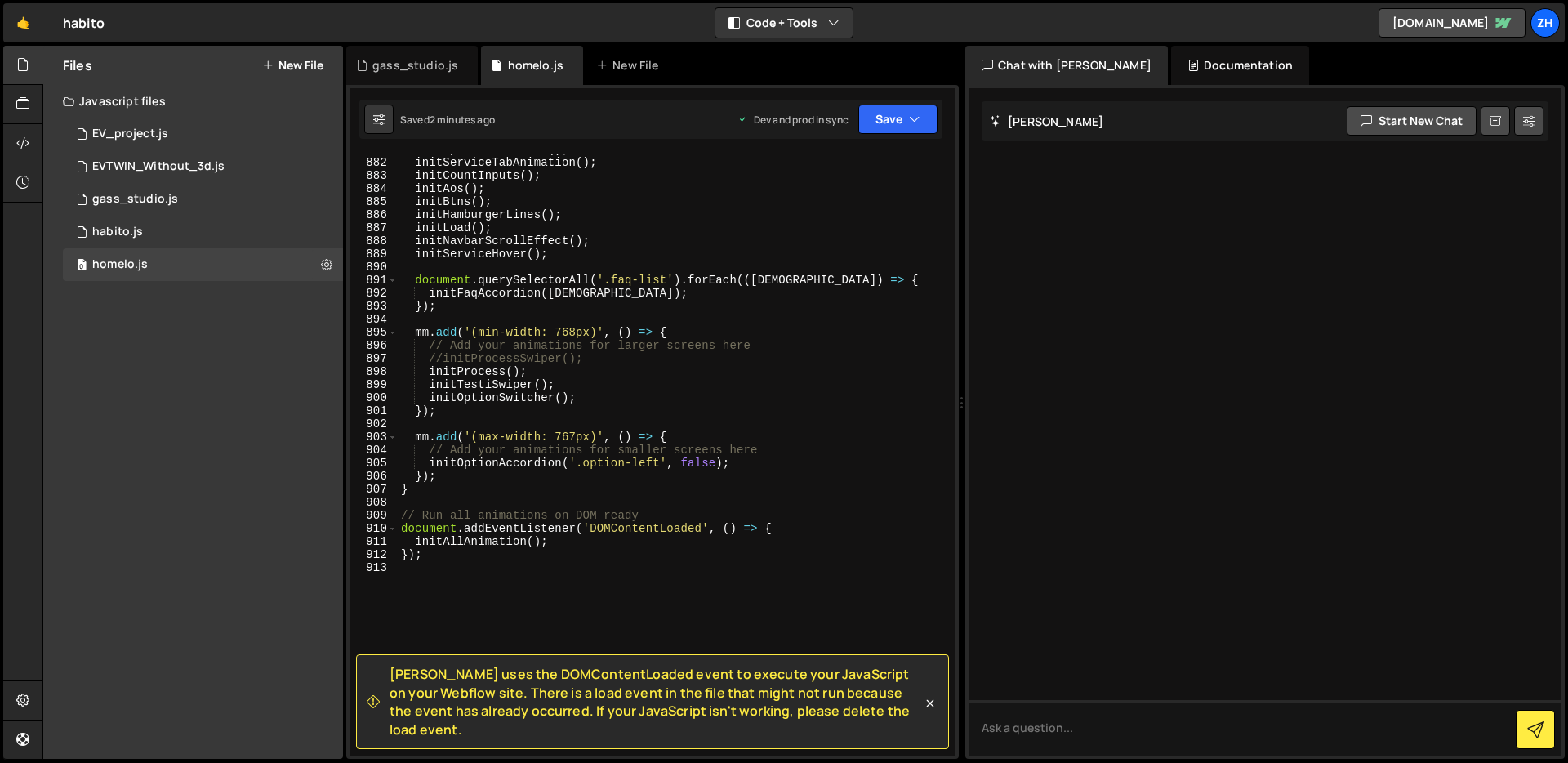
click at [682, 215] on div "initSplitTextScroll ( ) ; initServiceTabAnimation ( ) ; initCountInputs ( ) ; i…" at bounding box center [673, 456] width 551 height 627
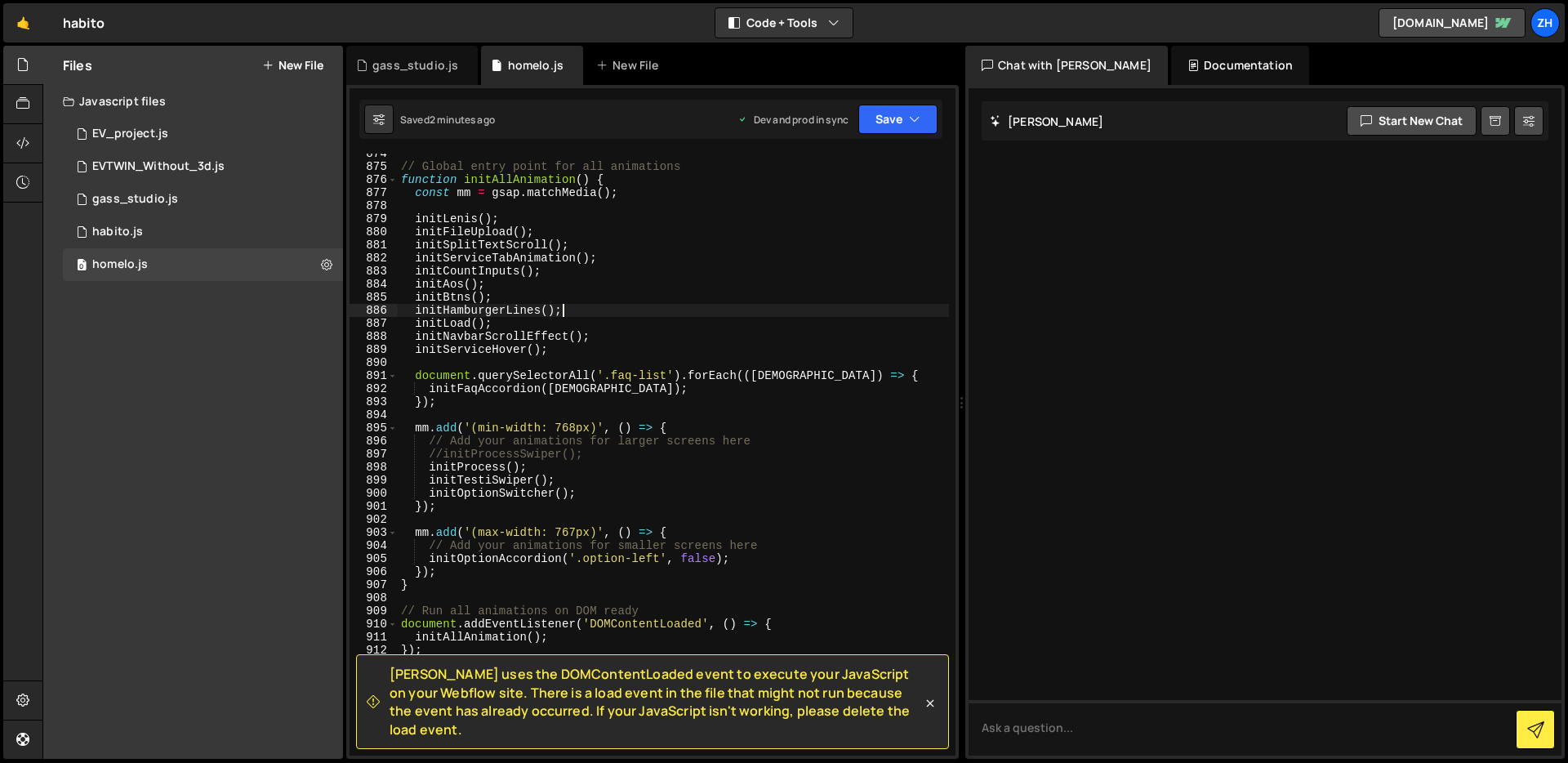
scroll to position [10771, 0]
click at [417, 236] on div "// Global entry point for all animations function initAllAnimation ( ) { const …" at bounding box center [673, 461] width 551 height 627
click at [900, 119] on button "Save" at bounding box center [898, 120] width 79 height 30
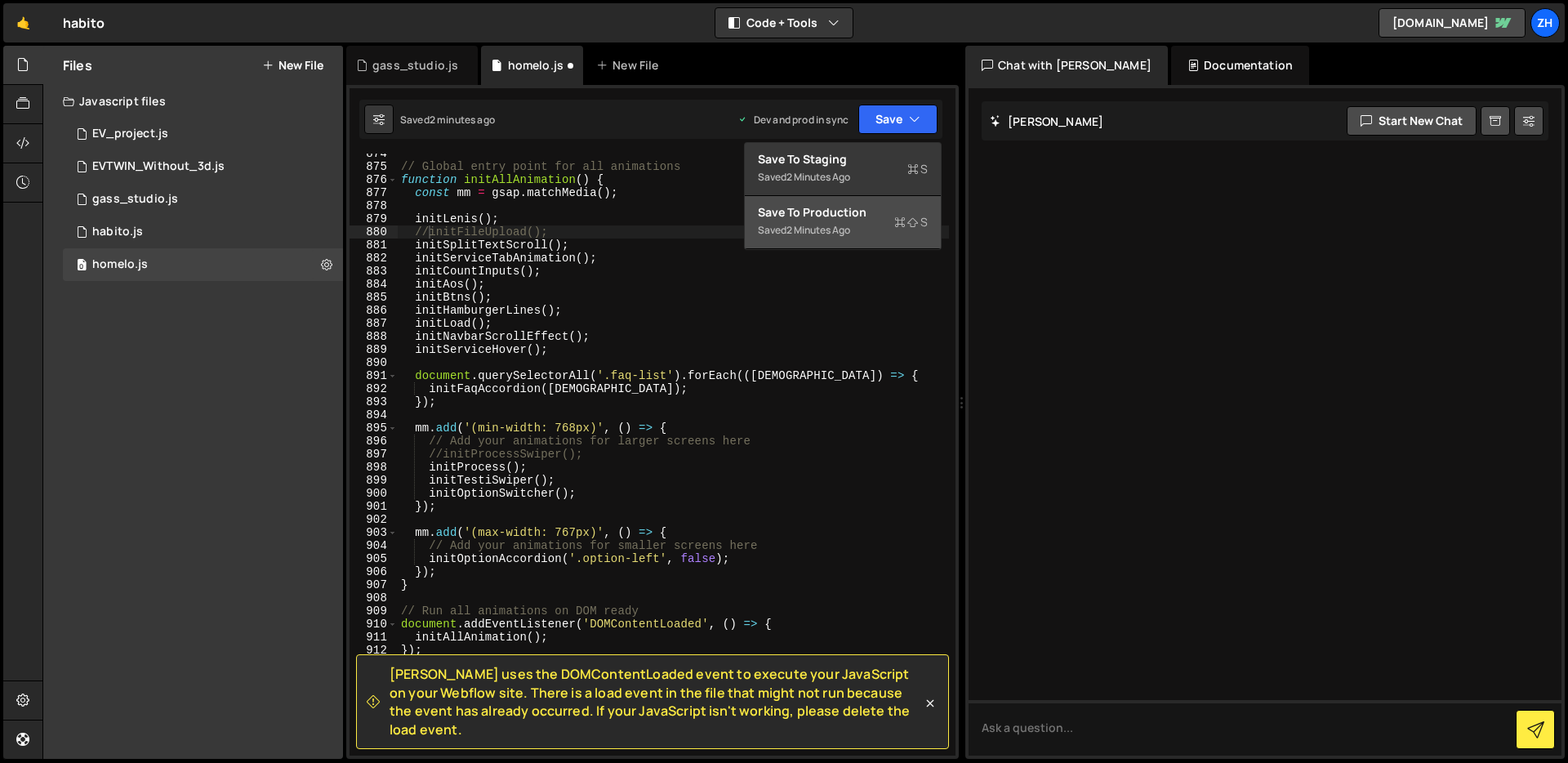
click at [830, 240] on button "Save to Production S Saved 2 minutes ago" at bounding box center [842, 223] width 196 height 53
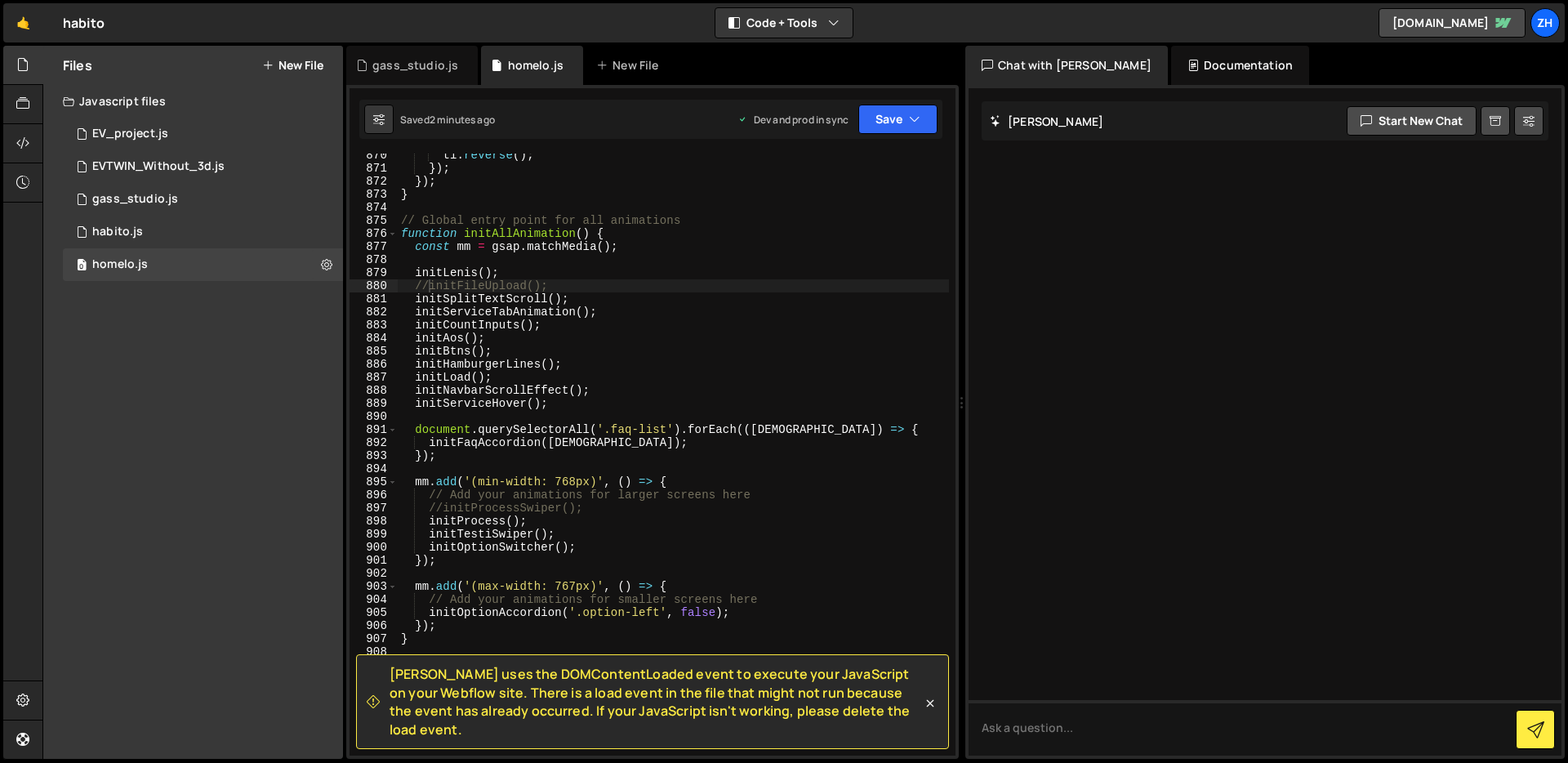
scroll to position [11424, 0]
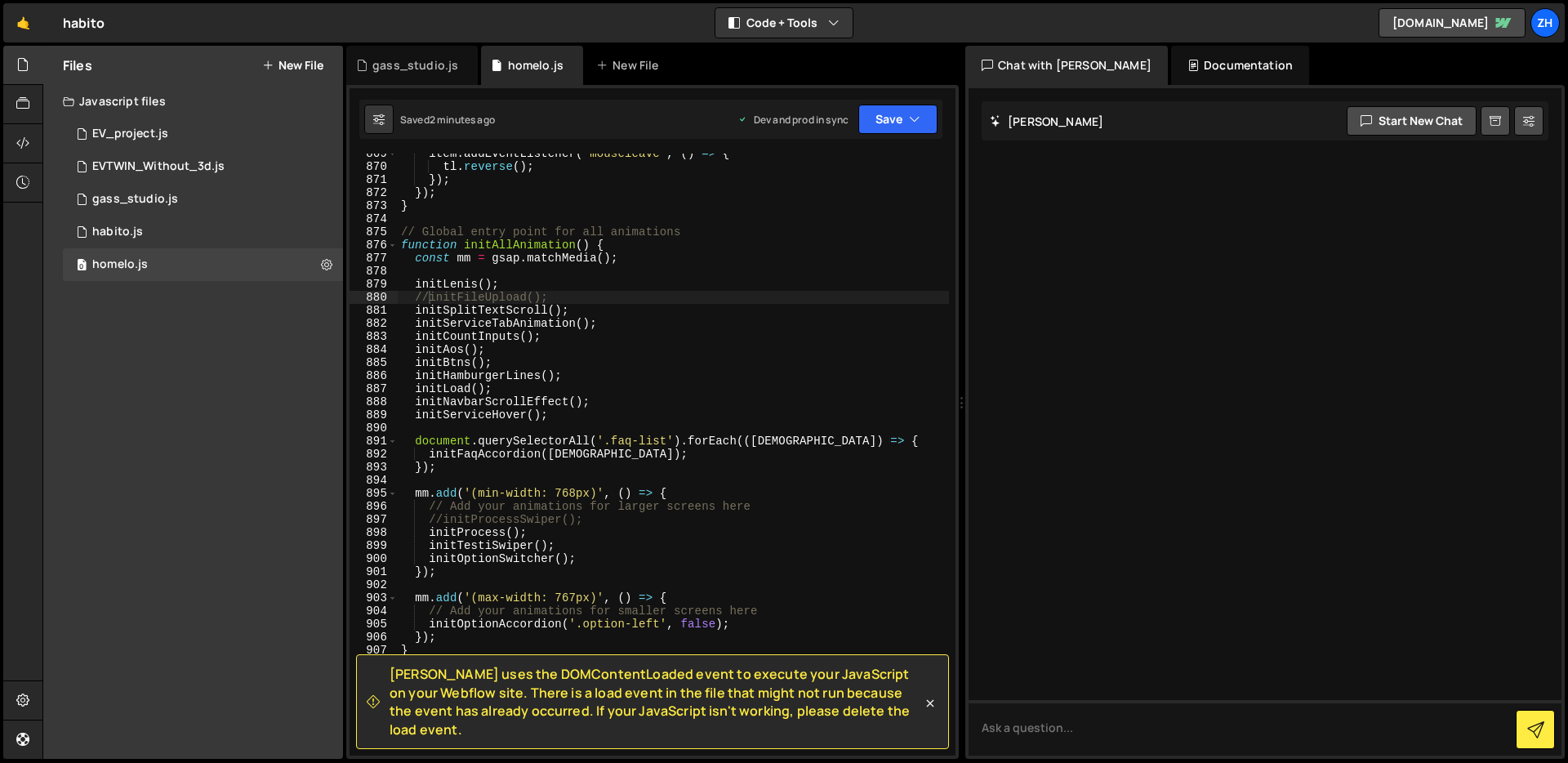
click at [428, 296] on div "item . addEventListener ( 'mouseleave' , ( ) => { tl . reverse ( ) ; }) ; }) ; …" at bounding box center [673, 461] width 551 height 627
click at [619, 354] on div "item . addEventListener ( 'mouseleave' , ( ) => { tl . reverse ( ) ; }) ; }) ; …" at bounding box center [673, 461] width 551 height 627
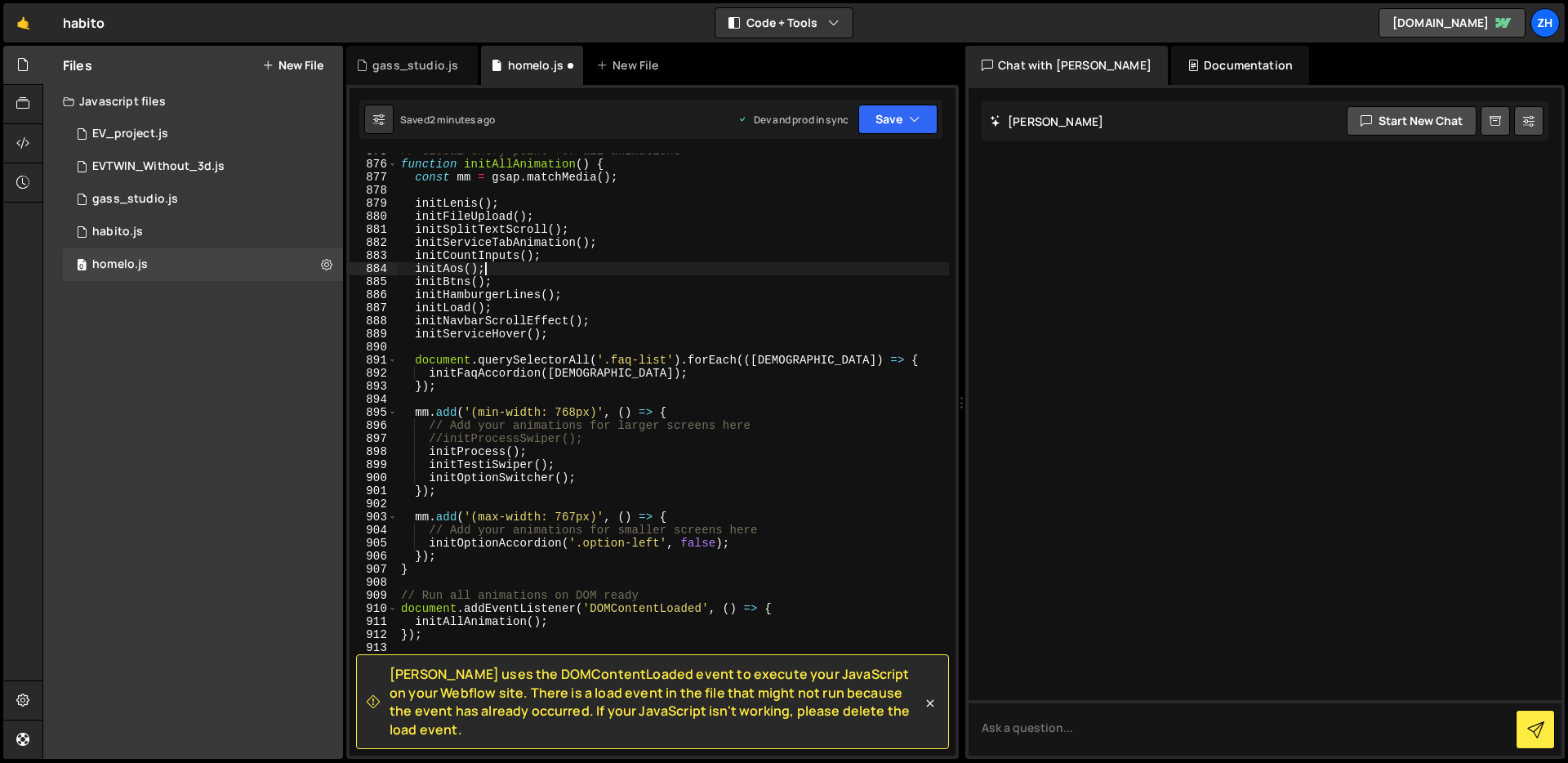
scroll to position [11504, 0]
click at [763, 515] on div "// Global entry point for all animations function initAllAnimation ( ) { const …" at bounding box center [673, 459] width 551 height 627
click at [890, 118] on button "Save" at bounding box center [898, 120] width 79 height 30
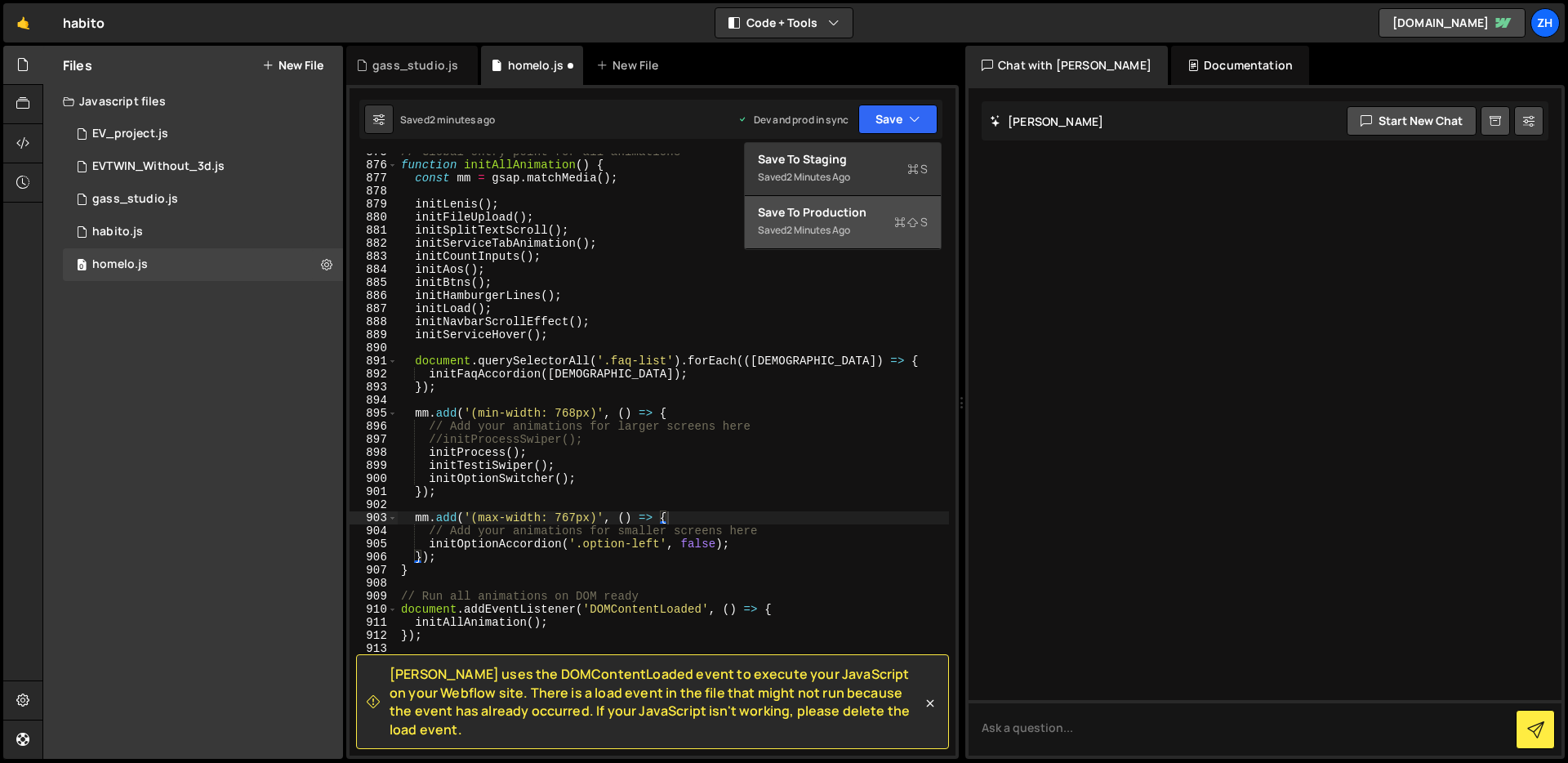
click at [870, 210] on div "Save to Production S" at bounding box center [843, 212] width 170 height 17
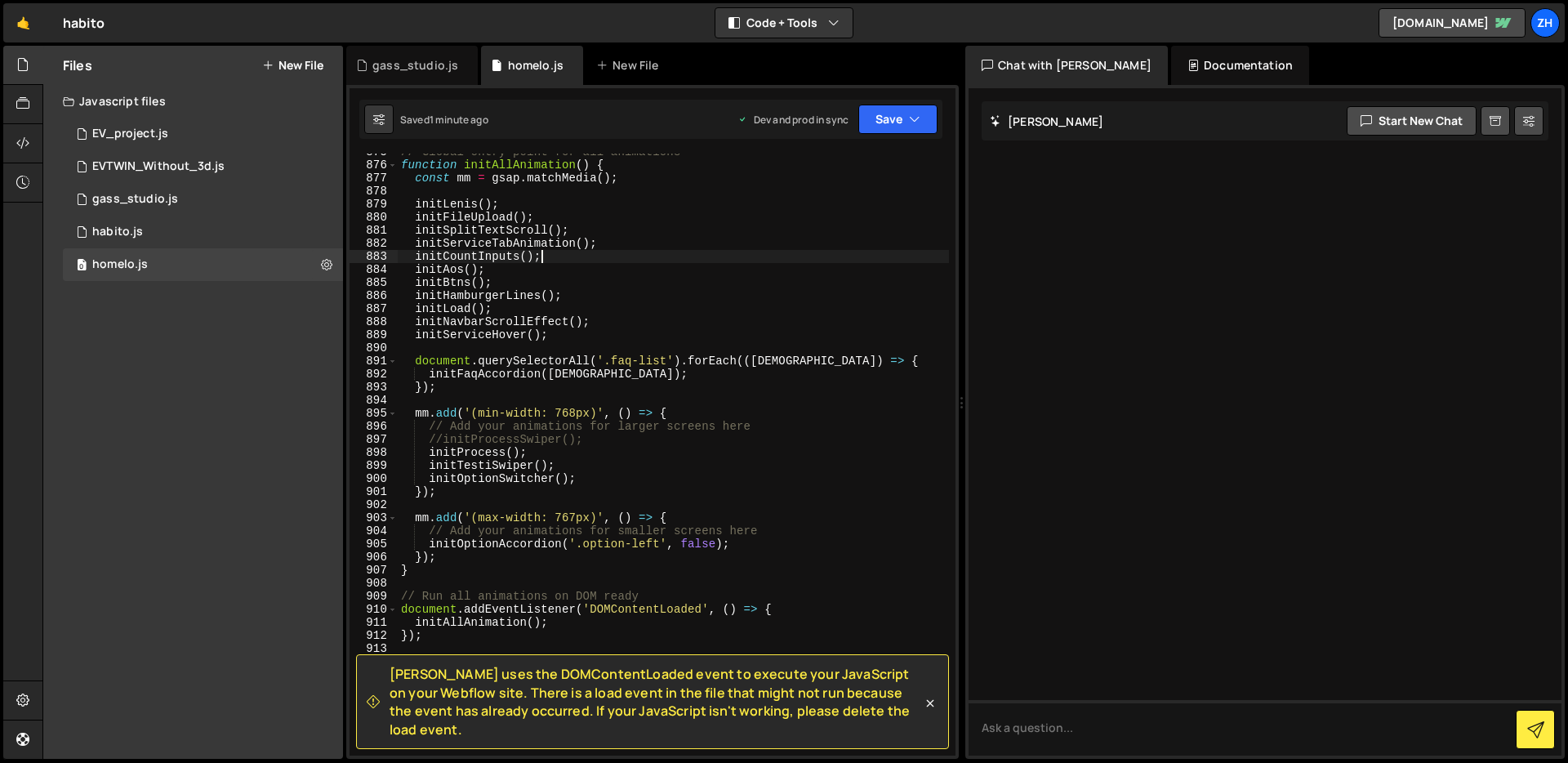
click at [683, 257] on div "// Global entry point for all animations function initAllAnimation ( ) { const …" at bounding box center [673, 459] width 551 height 627
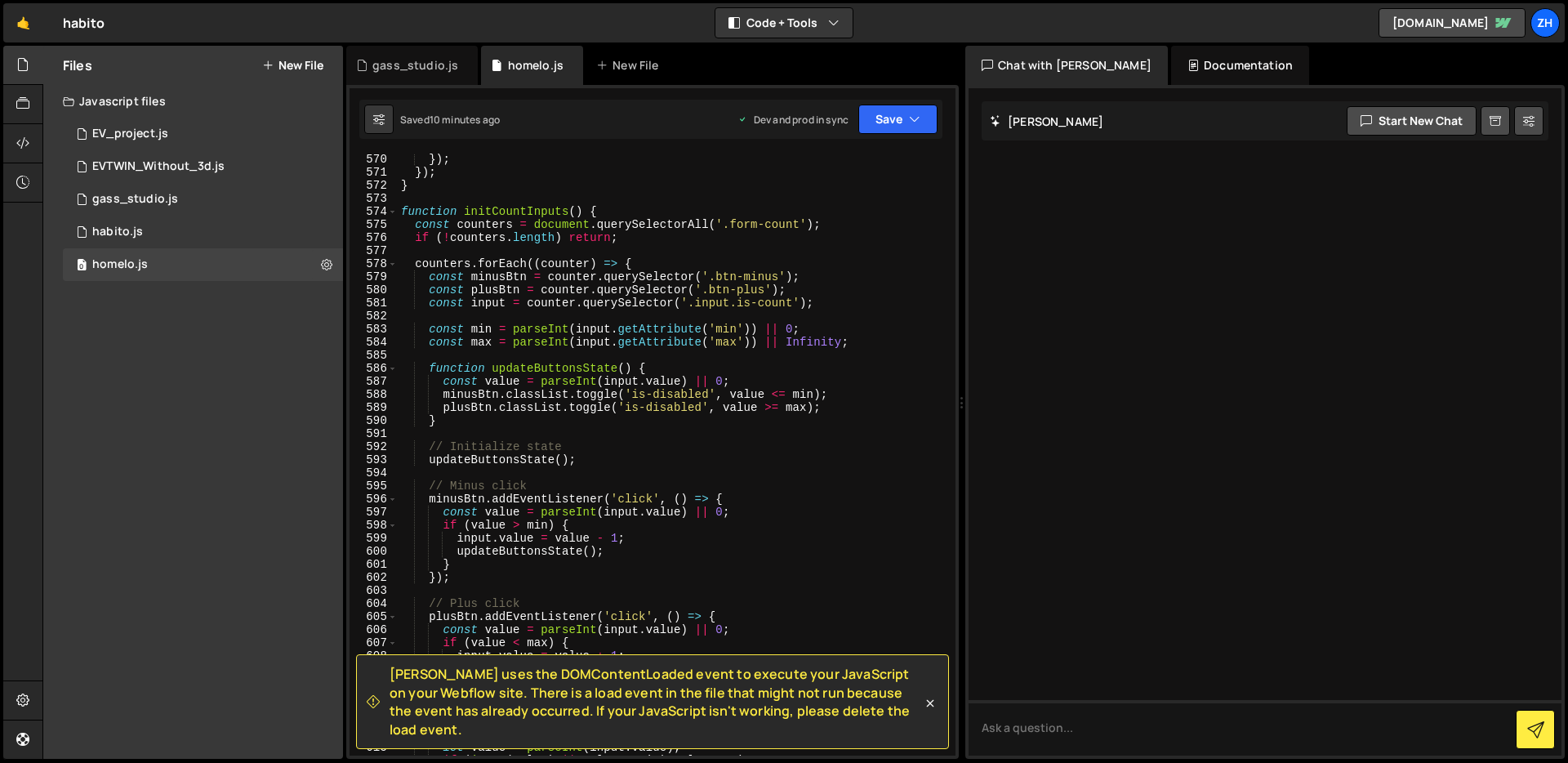
scroll to position [7497, 0]
click at [892, 289] on div "attributeFilter : [ 'class' ] , }) ; }) ; } function initCountInputs ( ) { cons…" at bounding box center [673, 456] width 551 height 627
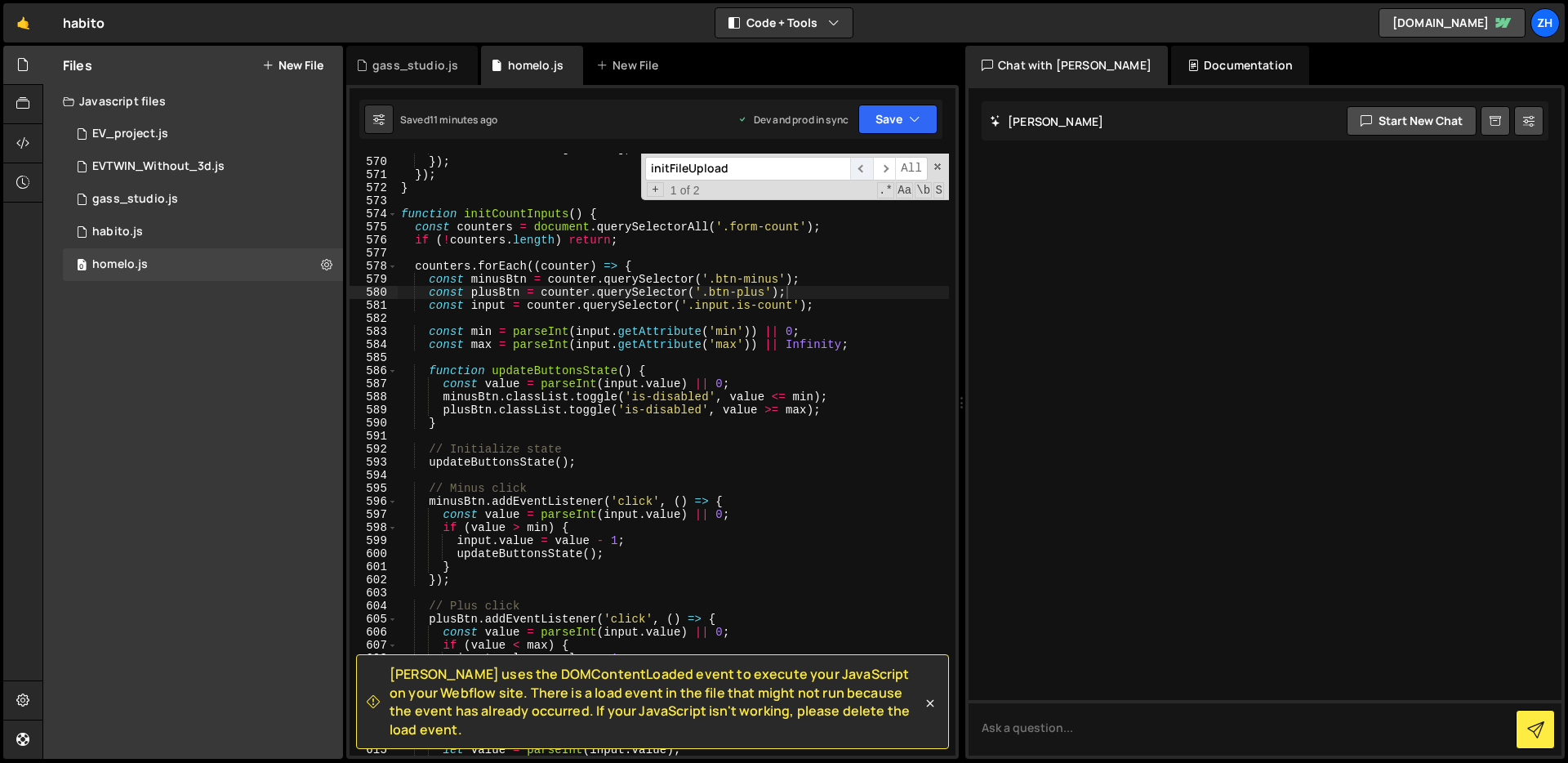
click at [852, 165] on span "​" at bounding box center [861, 168] width 23 height 24
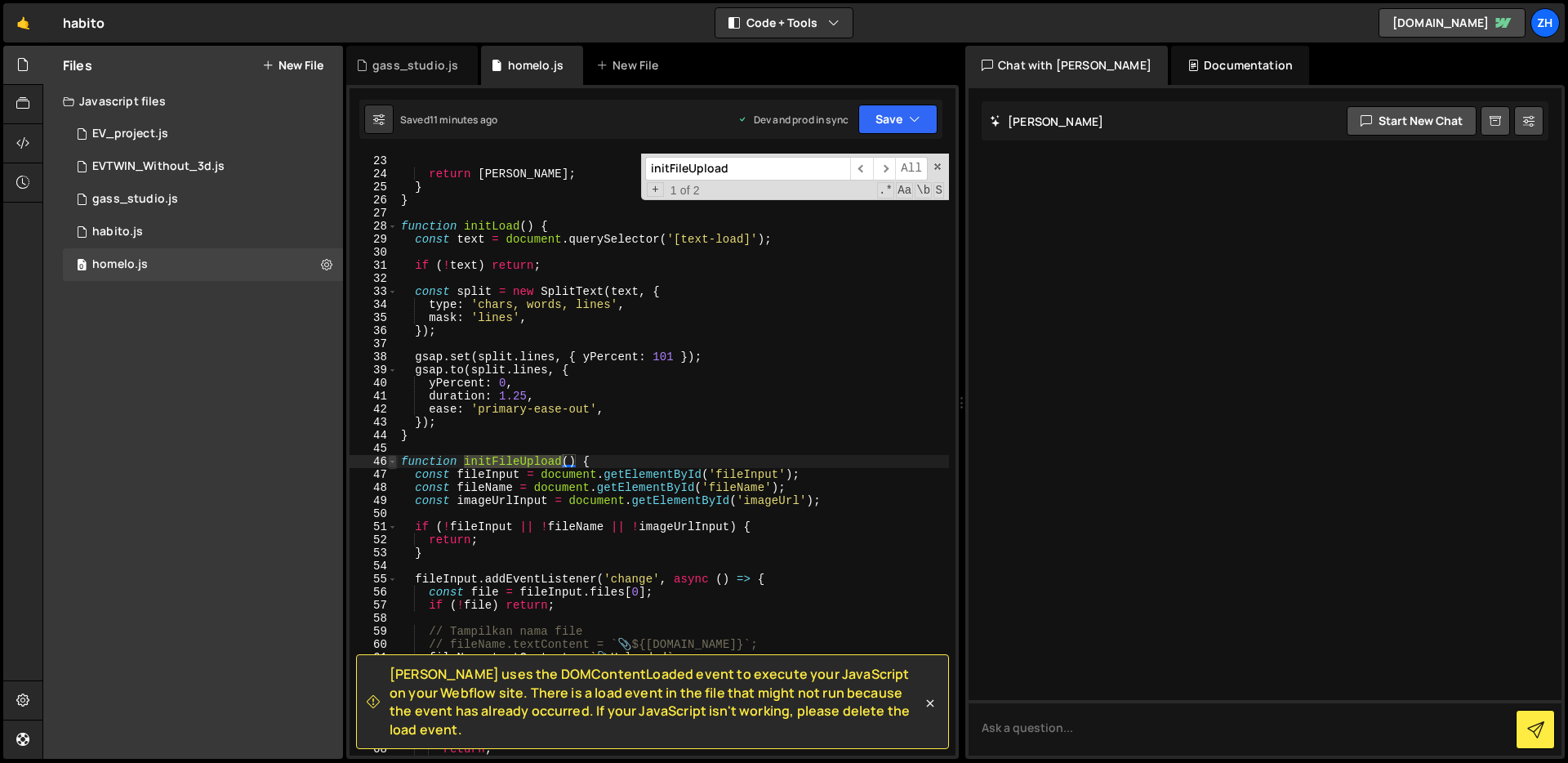
click at [393, 455] on span at bounding box center [392, 461] width 9 height 13
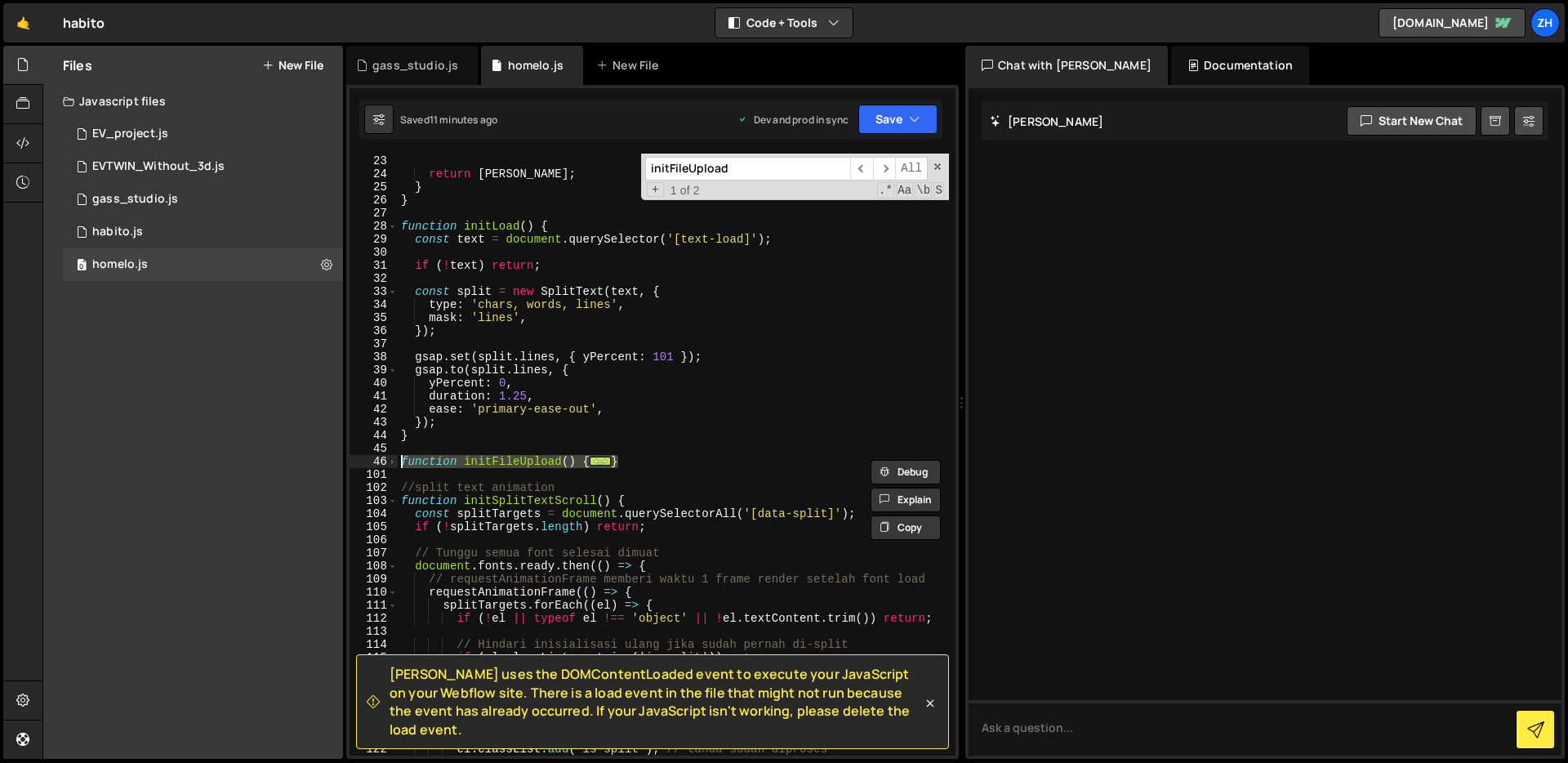
drag, startPoint x: 653, startPoint y: 455, endPoint x: 357, endPoint y: 467, distance: 296.2
click at [357, 467] on div "function initFileUpload() { 22 23 24 25 26 27 28 29 30 31 32 33 34 35 36 37 38 …" at bounding box center [652, 454] width 606 height 602
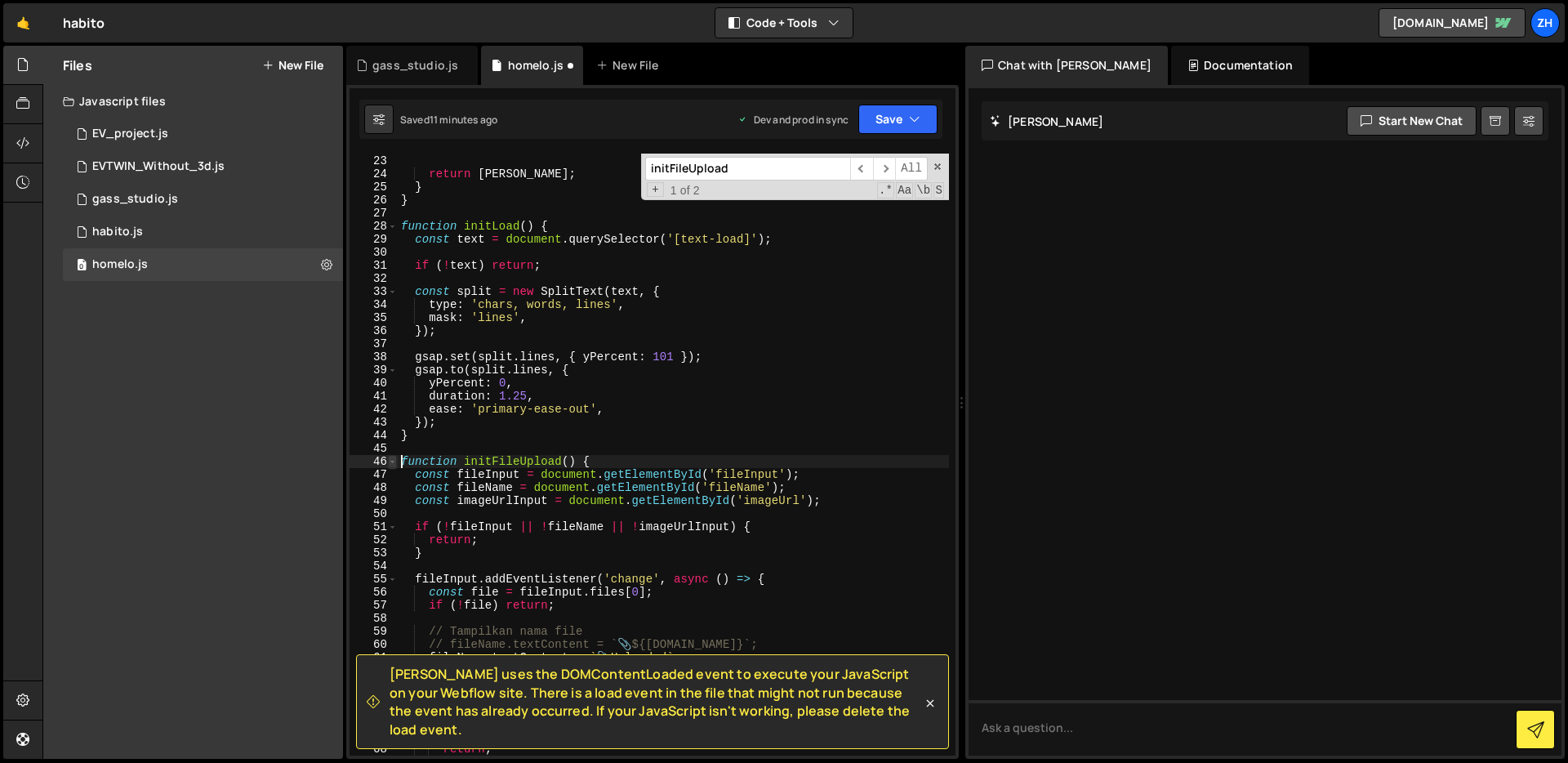
click at [390, 464] on span at bounding box center [392, 461] width 9 height 13
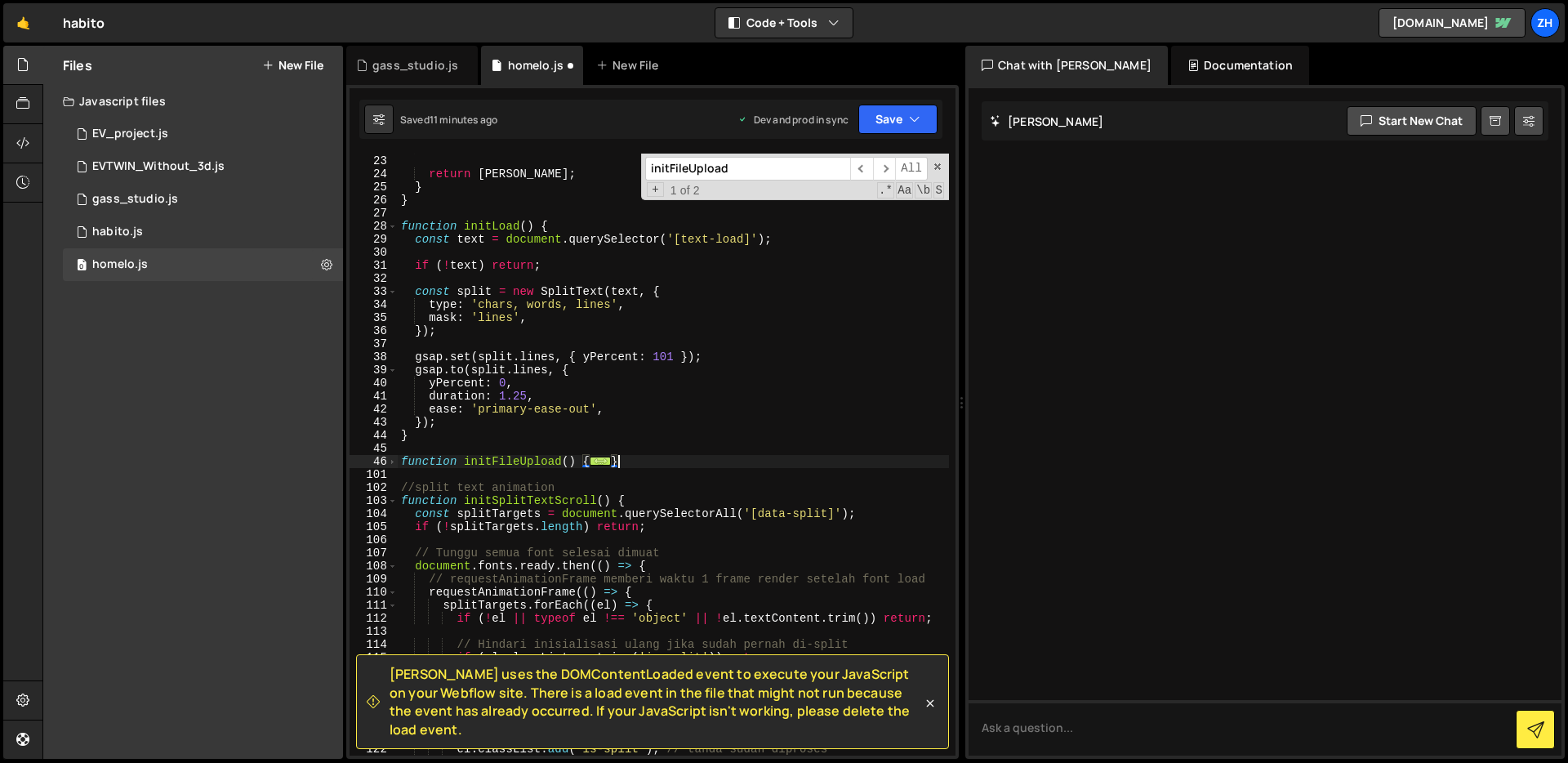
click at [686, 460] on div "window . __lenis = [PERSON_NAME] ; return [PERSON_NAME] ; } } function initLoad…" at bounding box center [673, 455] width 551 height 627
type textarea "}"
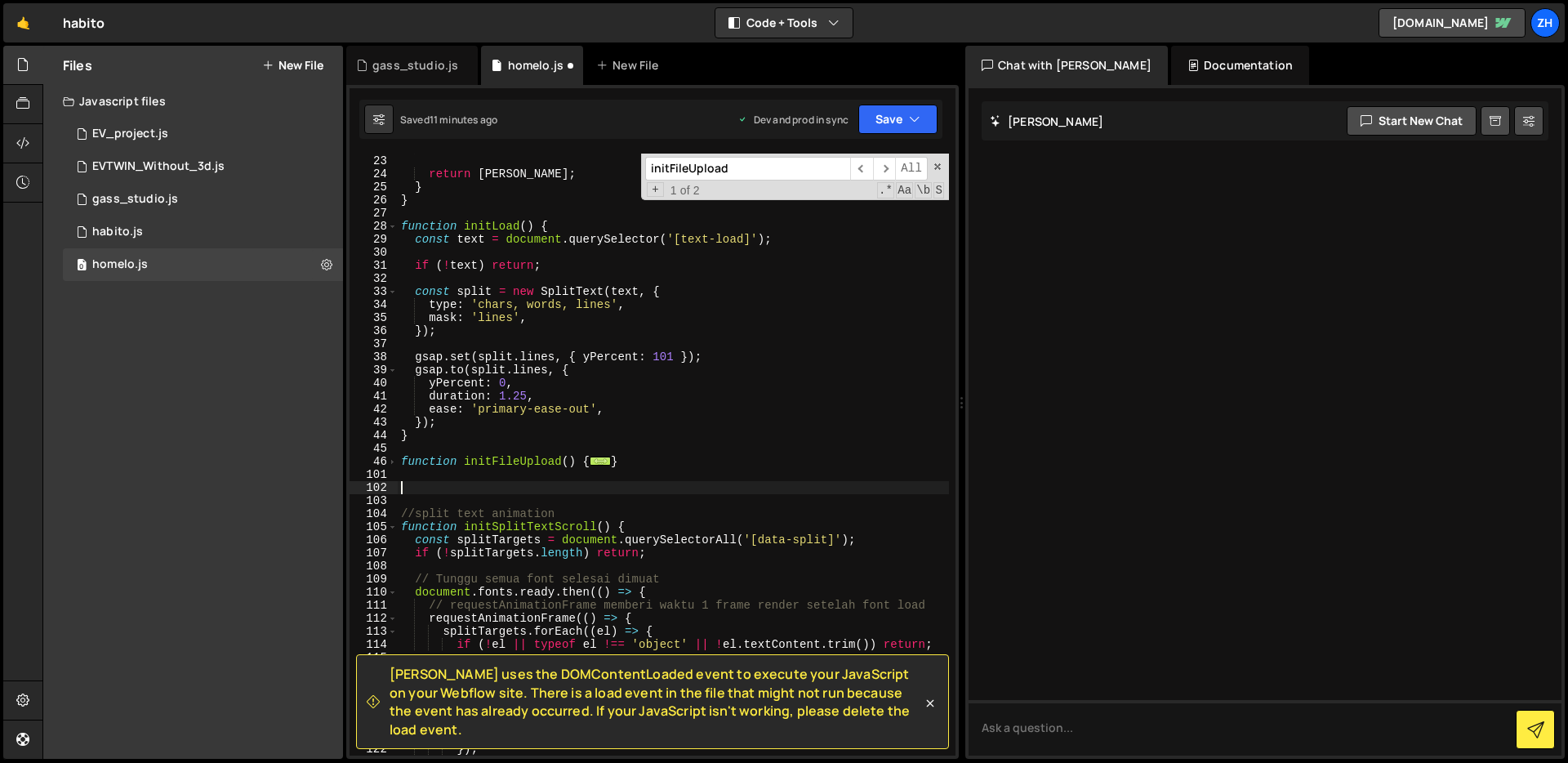
paste textarea "}"
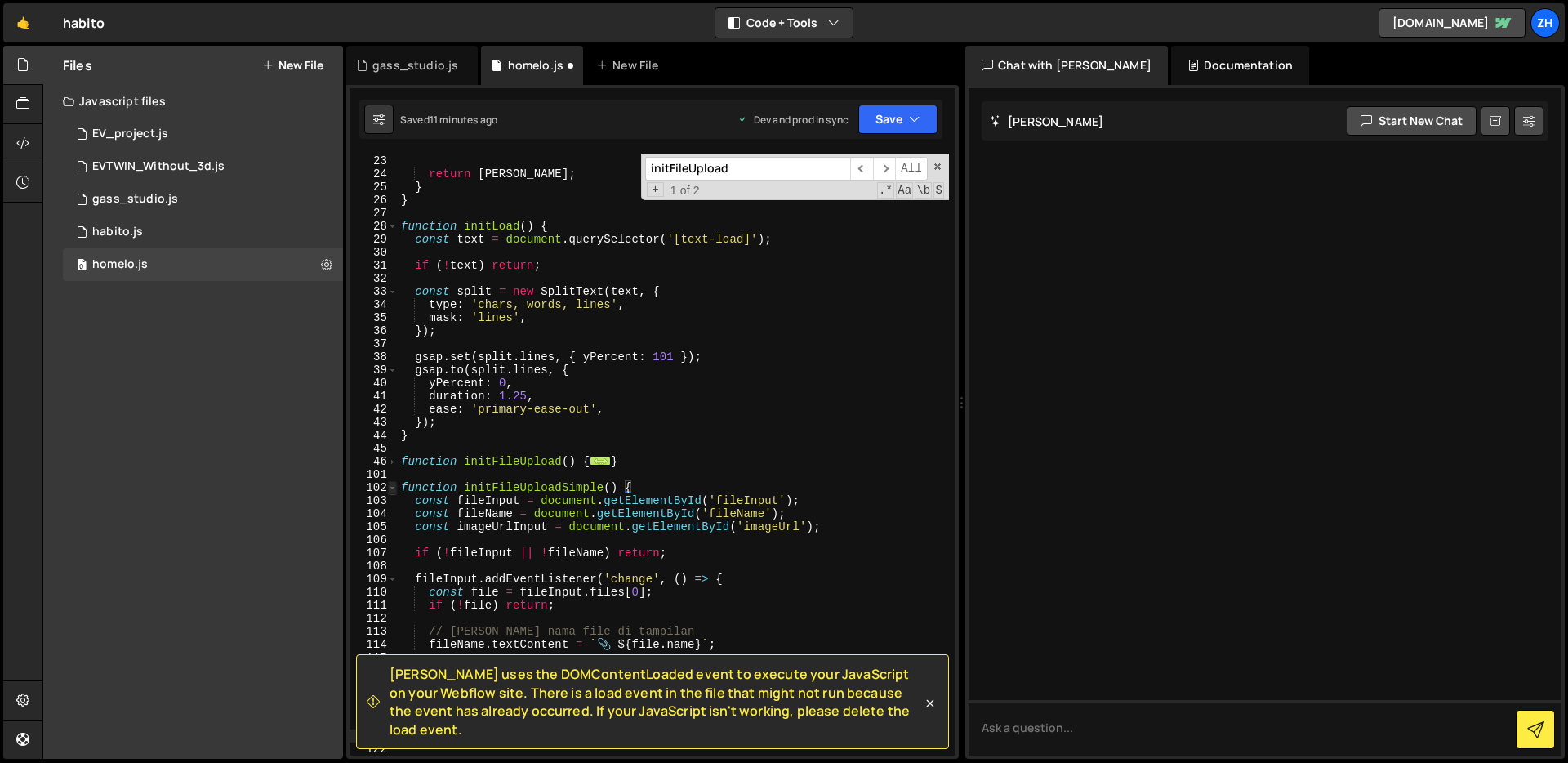
click at [389, 488] on span at bounding box center [392, 487] width 9 height 13
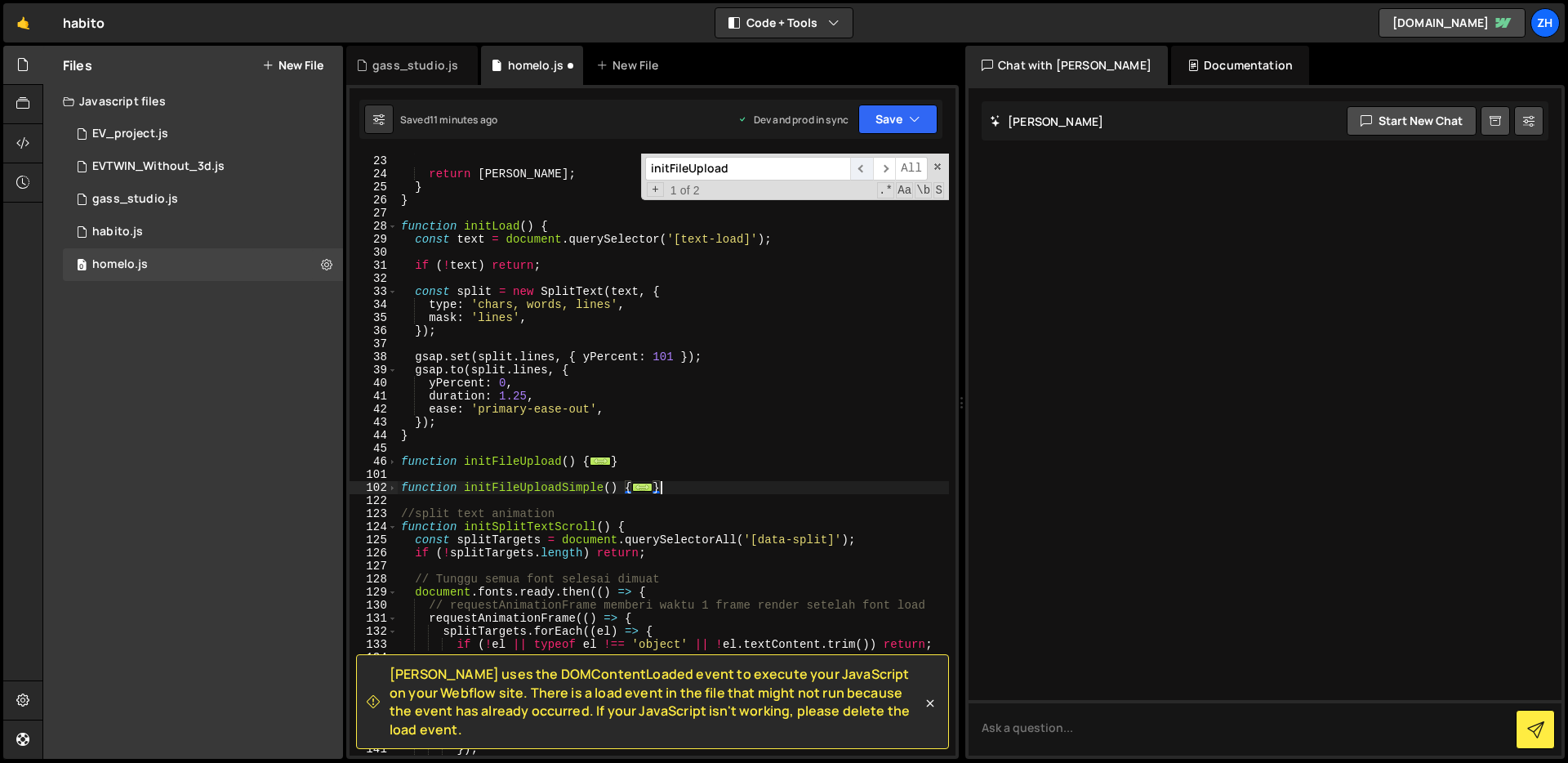
click at [859, 161] on span "​" at bounding box center [861, 168] width 23 height 24
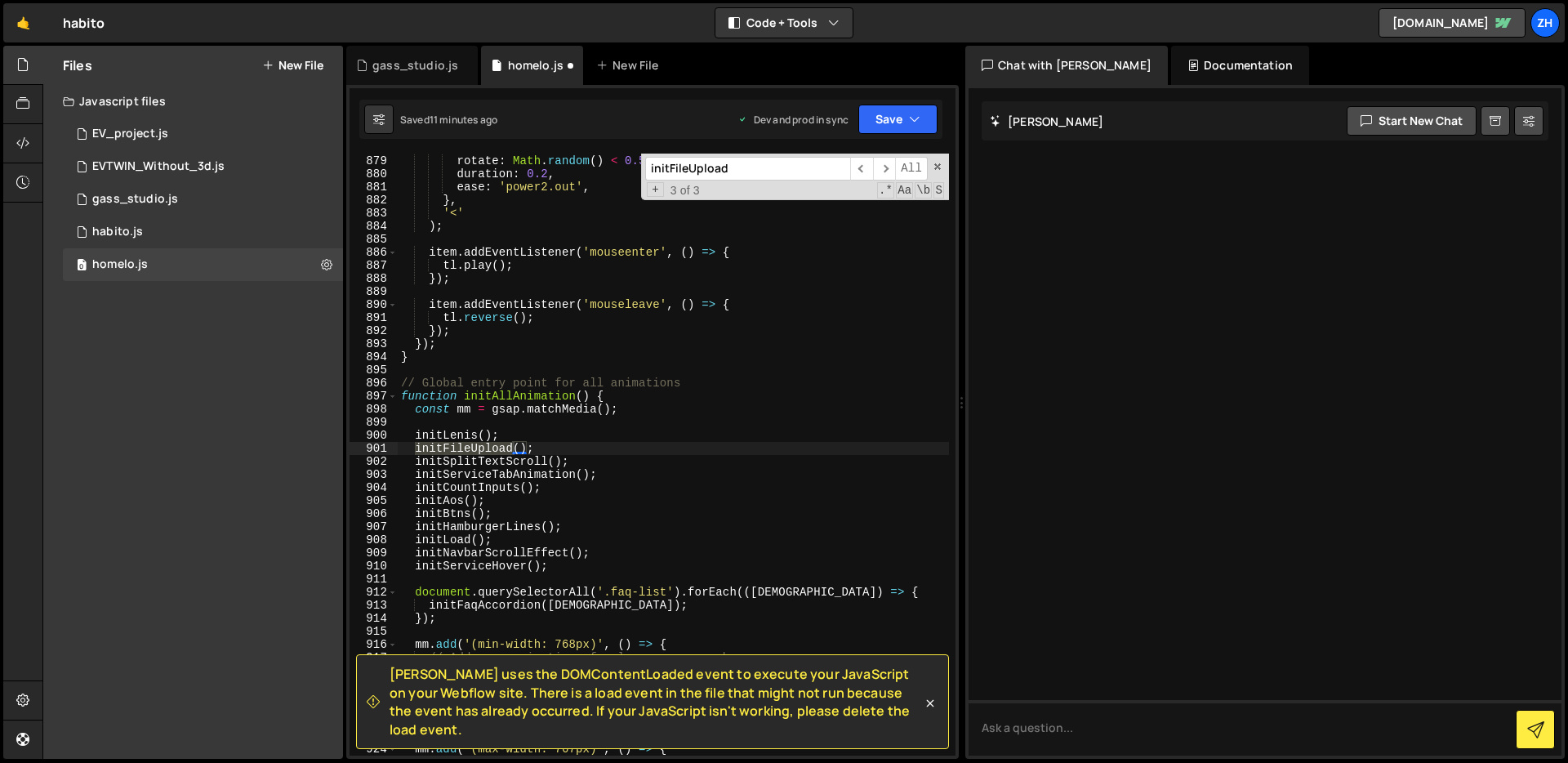
click at [413, 453] on div "backgroundColor : '#F8F7EC' , rotate : Math . random ( ) < 0.5 ? - 1.5 : 1.5 , …" at bounding box center [673, 454] width 551 height 602
type textarea "//initFileUpload();"
click at [569, 445] on div "backgroundColor : '#F8F7EC' , rotate : Math . random ( ) < 0.5 ? - 1.5 : 1.5 , …" at bounding box center [673, 455] width 551 height 627
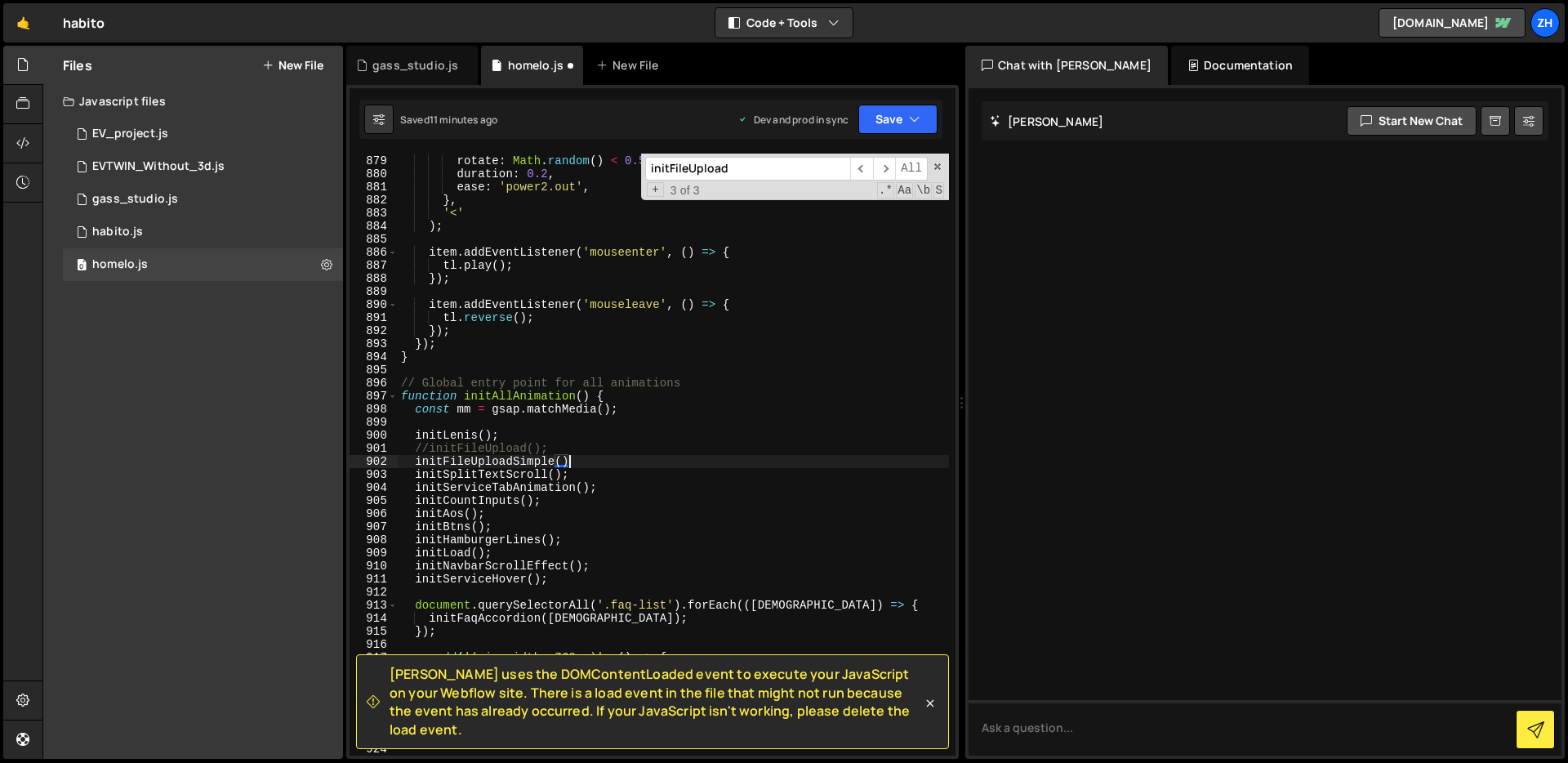
scroll to position [0, 12]
click at [884, 124] on button "Save" at bounding box center [898, 120] width 79 height 30
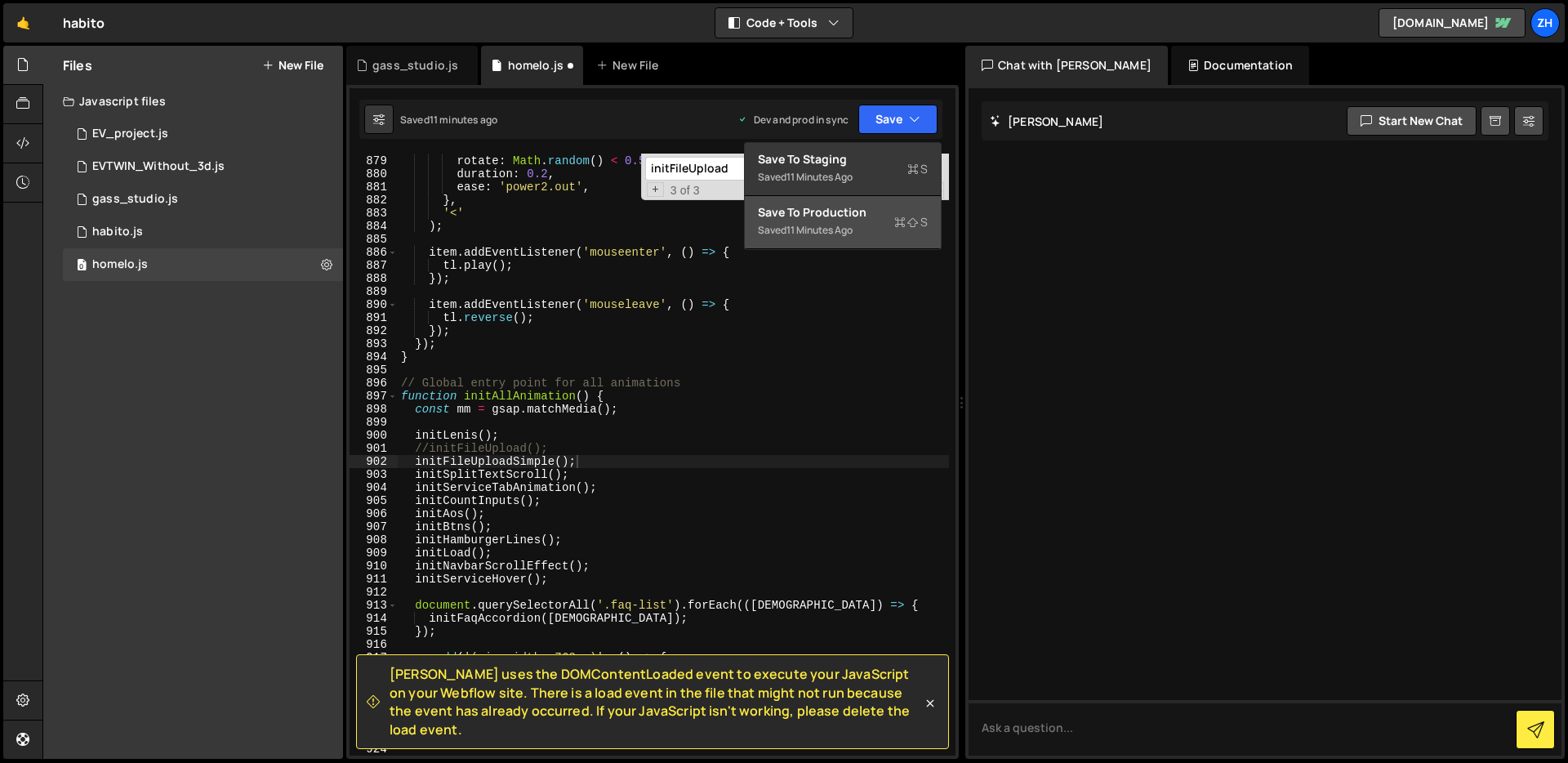
click at [847, 217] on div "Save to Production S" at bounding box center [843, 212] width 170 height 17
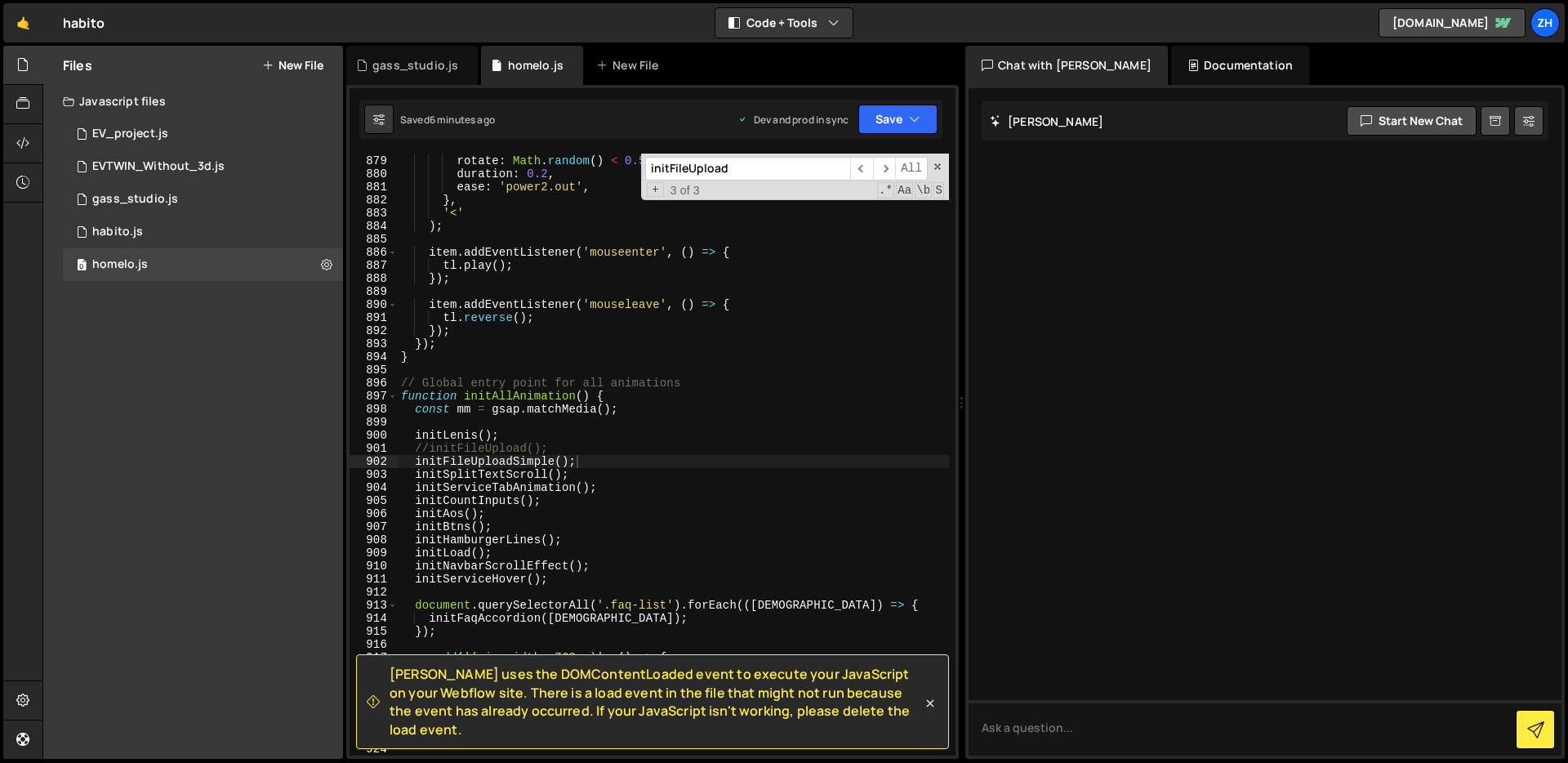
click at [637, 501] on div "backgroundColor : '#F8F7EC' , rotate : Math . random ( ) < 0.5 ? - 1.5 : 1.5 , …" at bounding box center [673, 455] width 551 height 627
drag, startPoint x: 582, startPoint y: 457, endPoint x: 414, endPoint y: 457, distance: 168.0
click at [414, 457] on div "backgroundColor : '#F8F7EC' , rotate : Math . random ( ) < 0.5 ? - 1.5 : 1.5 , …" at bounding box center [673, 455] width 551 height 627
click at [766, 409] on div "backgroundColor : '#F8F7EC' , rotate : Math . random ( ) < 0.5 ? - 1.5 : 1.5 , …" at bounding box center [673, 455] width 551 height 627
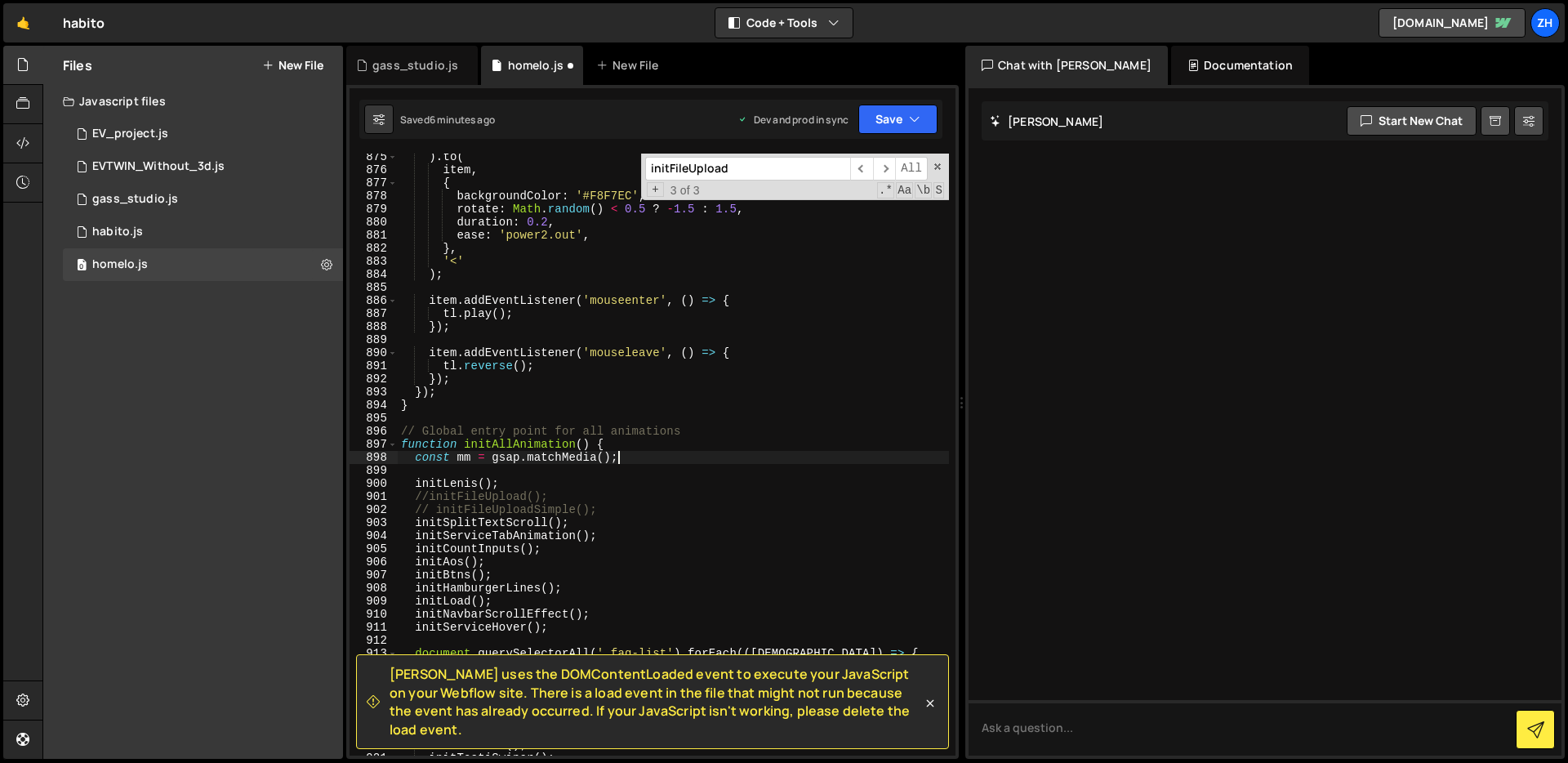
scroll to position [11499, 0]
click at [866, 167] on span "​" at bounding box center [861, 168] width 23 height 24
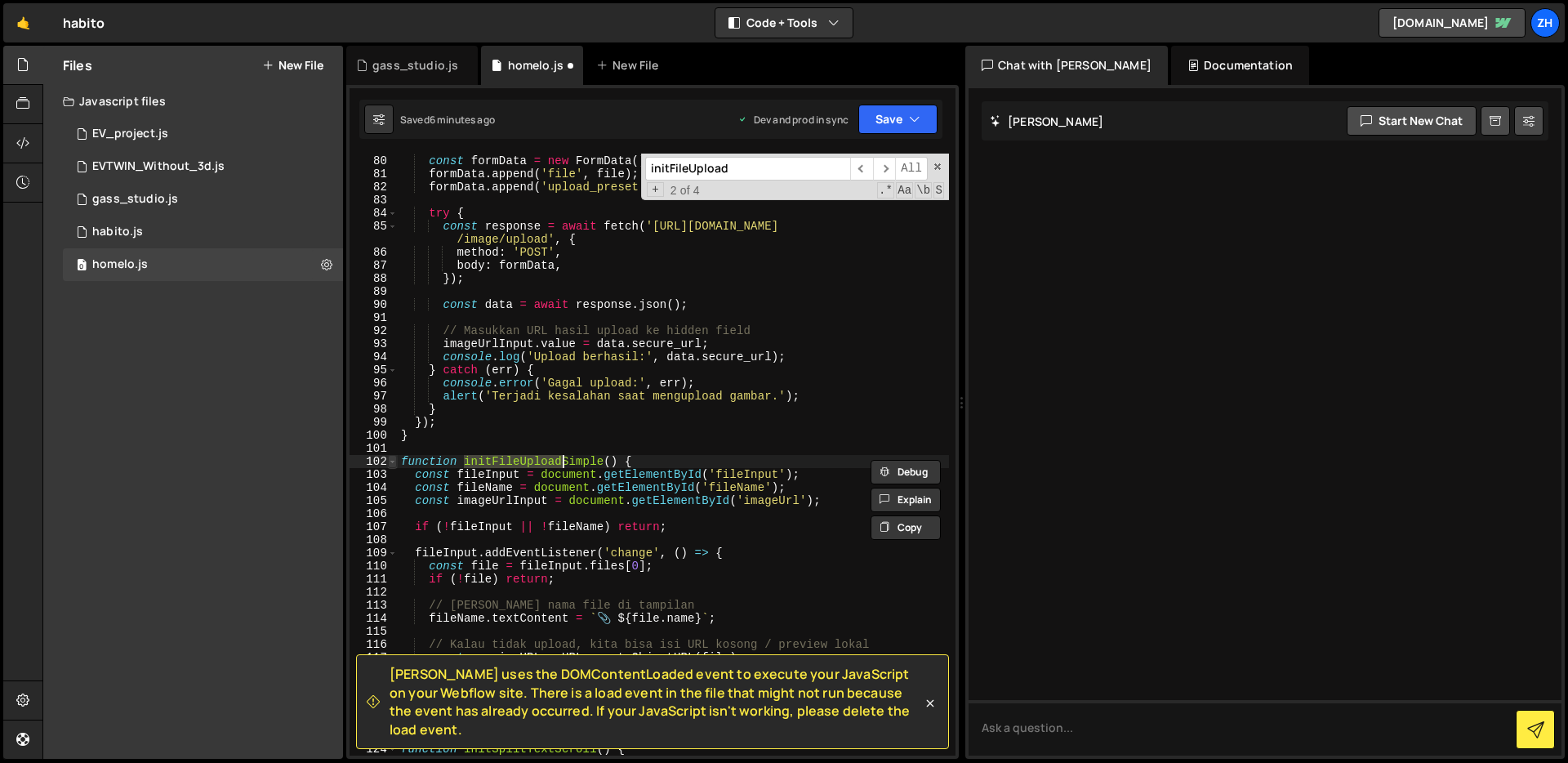
click at [390, 460] on span at bounding box center [392, 461] width 9 height 13
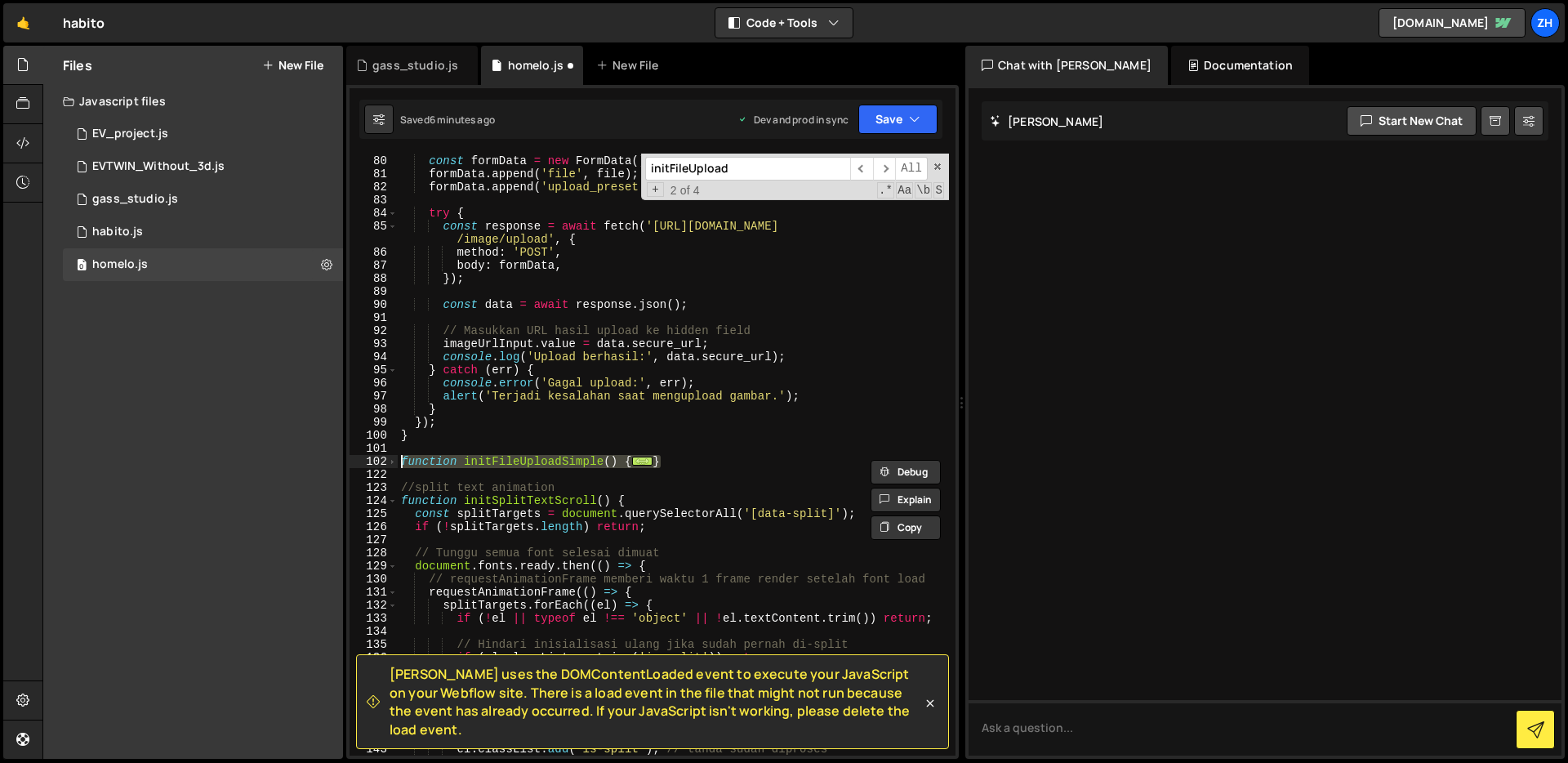
drag, startPoint x: 665, startPoint y: 459, endPoint x: 398, endPoint y: 462, distance: 267.0
click at [398, 462] on div "// Upload ke Cloudinary const formData = new FormData ( ) ; formData . append (…" at bounding box center [673, 455] width 551 height 627
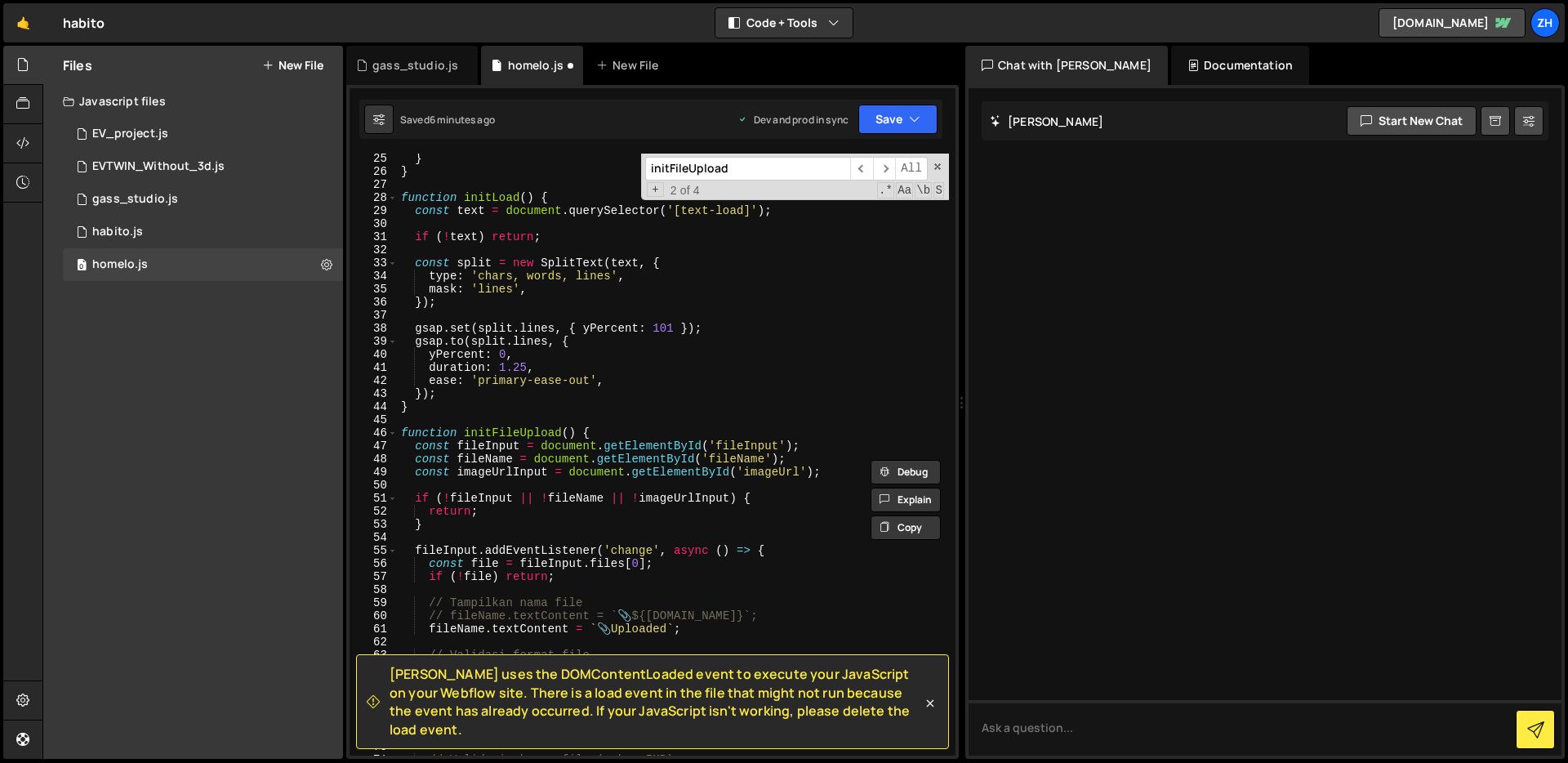
scroll to position [348, 0]
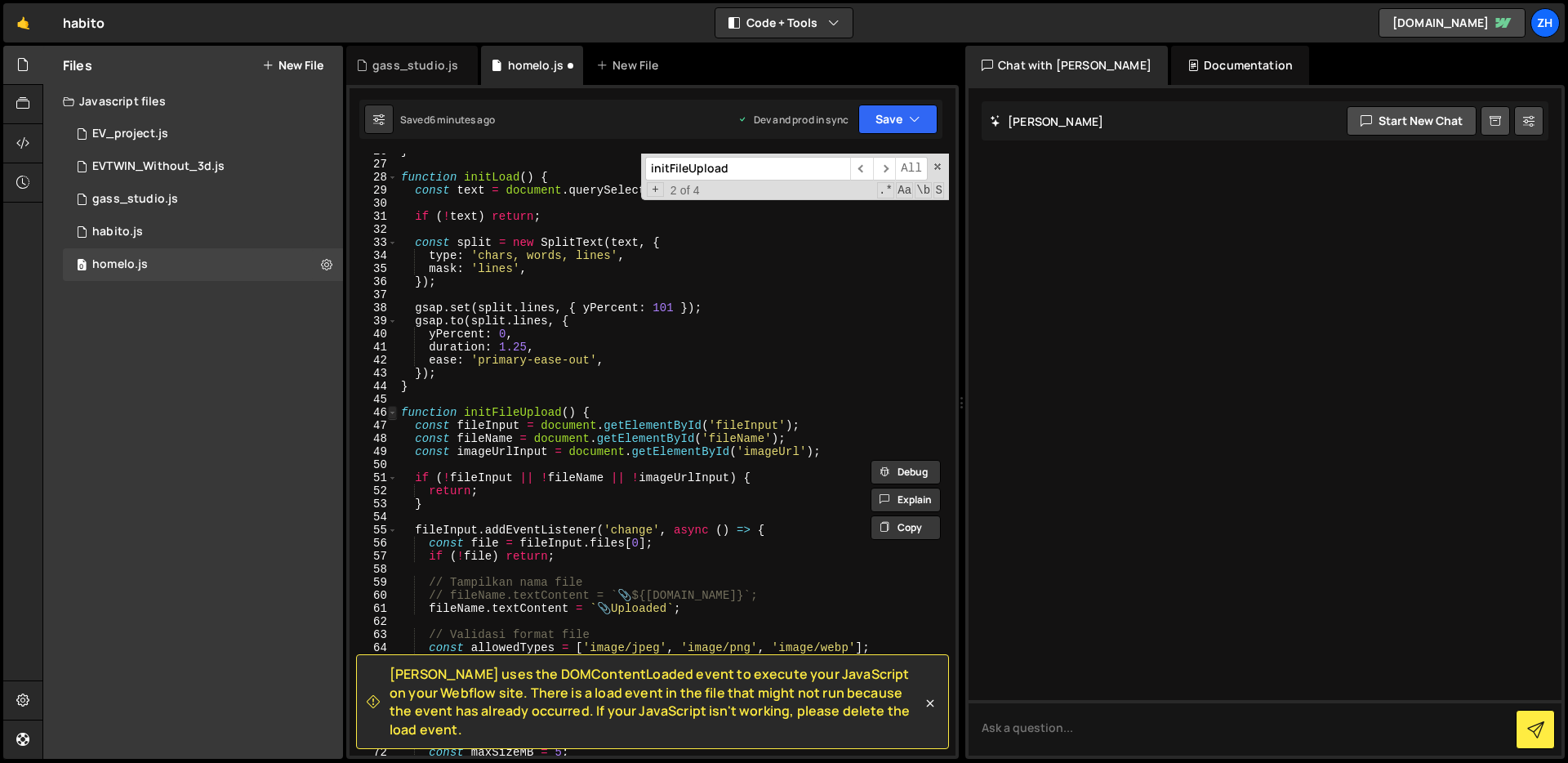
click at [388, 409] on span at bounding box center [392, 412] width 9 height 13
click at [394, 411] on span at bounding box center [392, 412] width 9 height 13
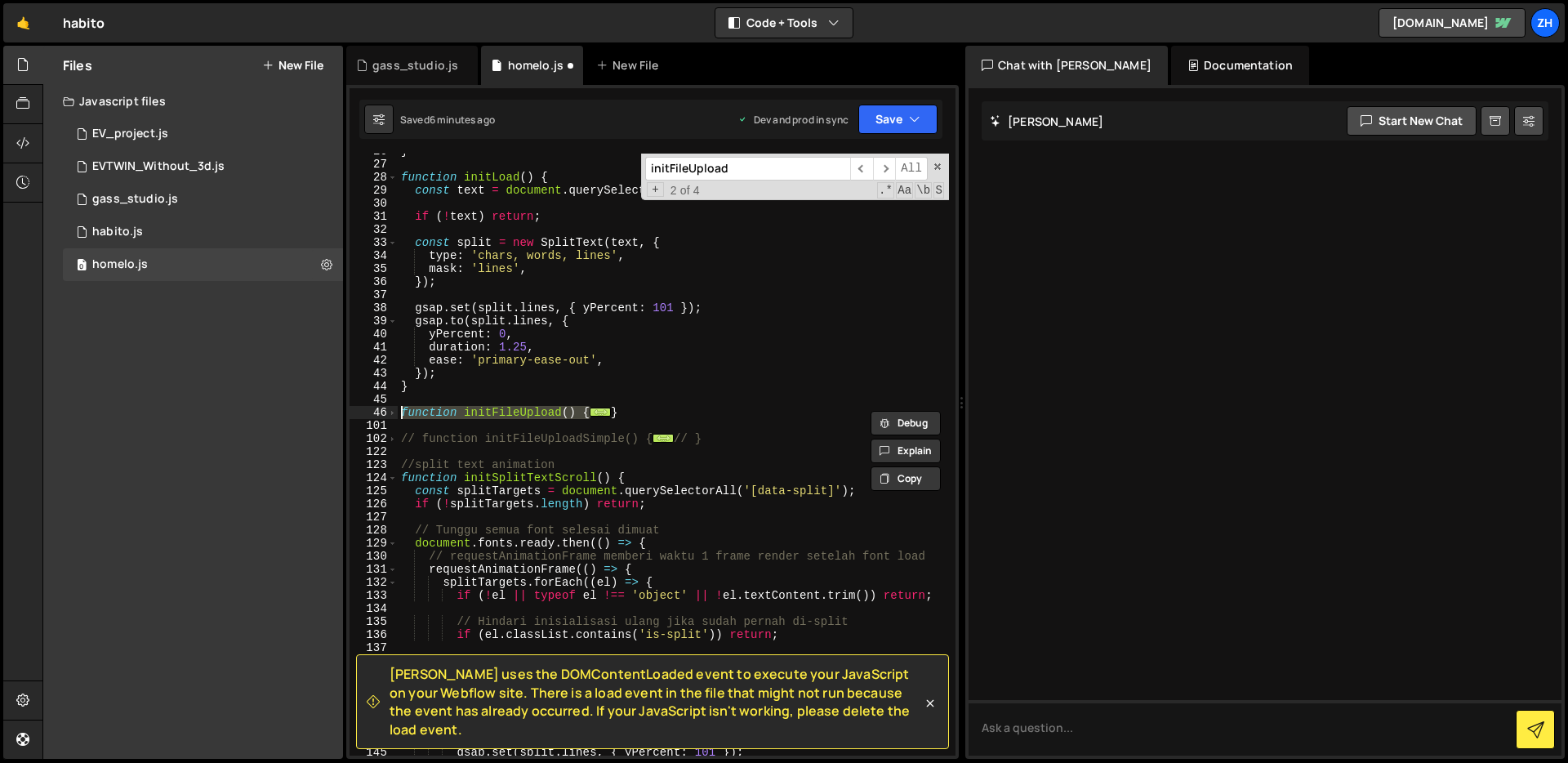
click at [642, 415] on div "} function initLoad ( ) { const text = document . querySelector ( '[text-load]'…" at bounding box center [673, 458] width 551 height 627
drag, startPoint x: 636, startPoint y: 413, endPoint x: 394, endPoint y: 415, distance: 242.0
click at [391, 414] on div "} 26 27 28 29 30 31 32 33 34 35 36 37 38 39 40 41 42 43 44 45 46 101 102 122 12…" at bounding box center [652, 454] width 606 height 602
click at [728, 377] on div "} function initLoad ( ) { const text = document . querySelector ( '[text-load]'…" at bounding box center [673, 458] width 551 height 627
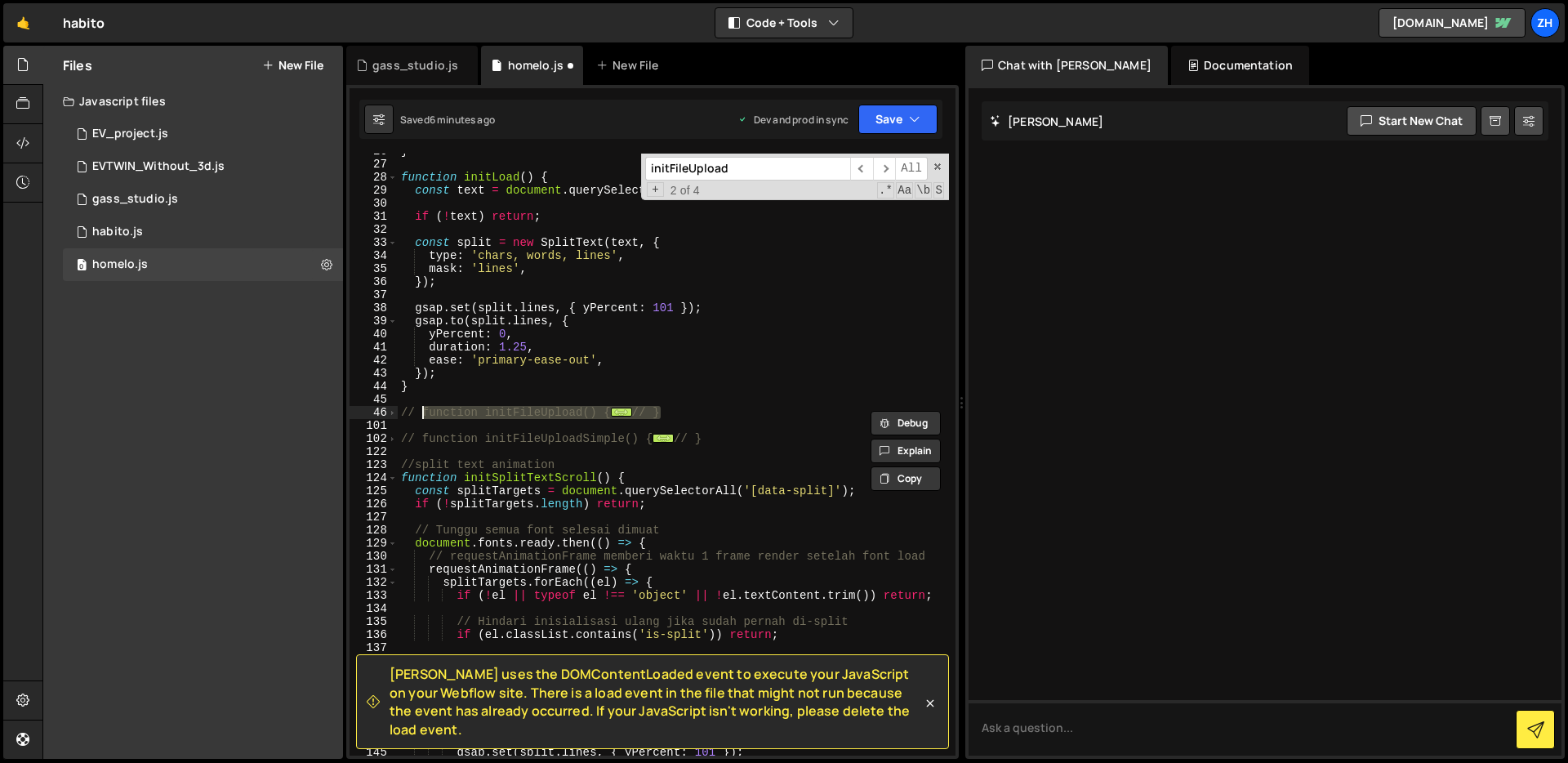
type textarea "});"
click at [889, 115] on button "Save" at bounding box center [898, 120] width 79 height 30
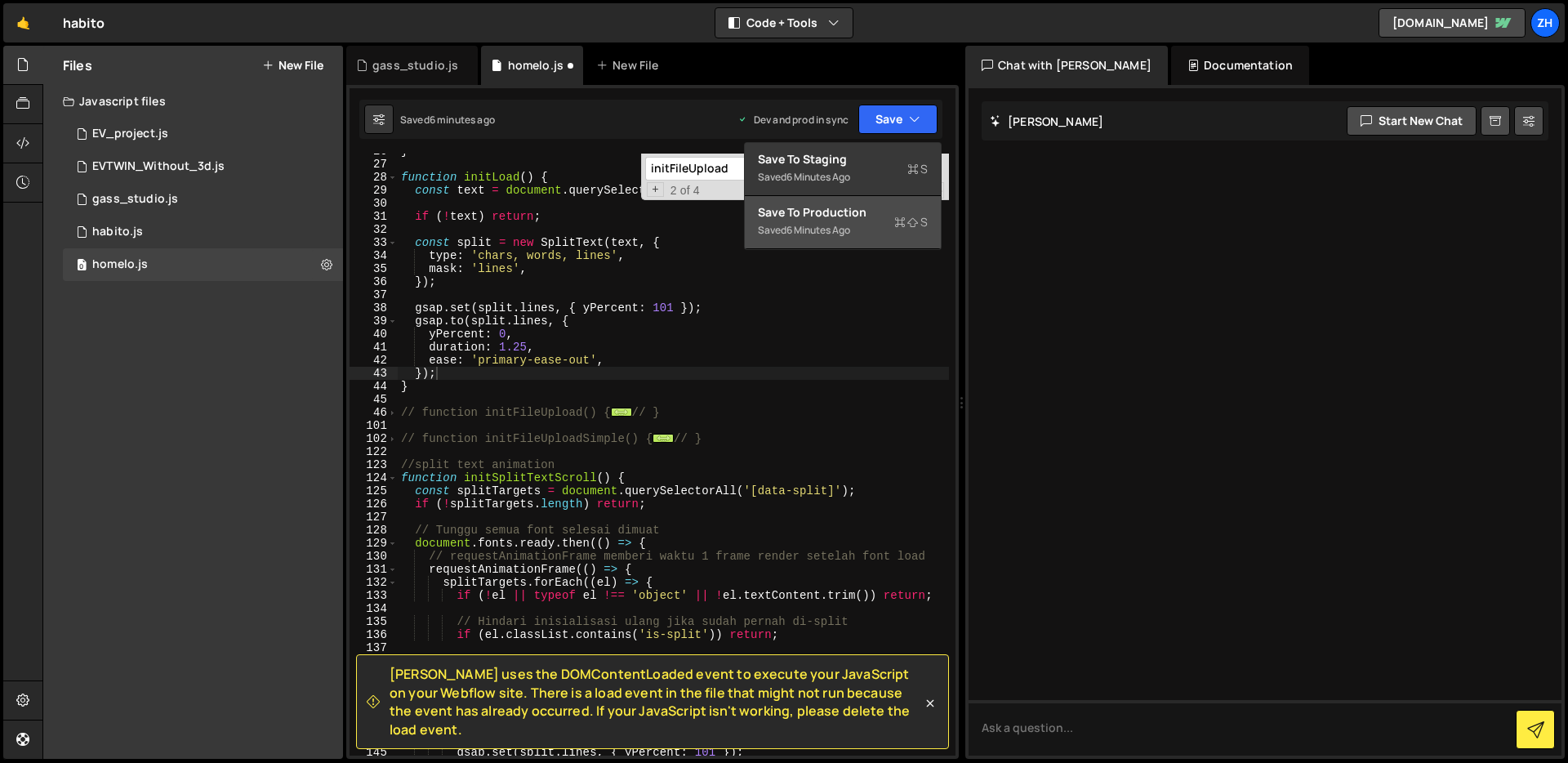
click at [875, 218] on div "Save to Production S" at bounding box center [843, 212] width 170 height 17
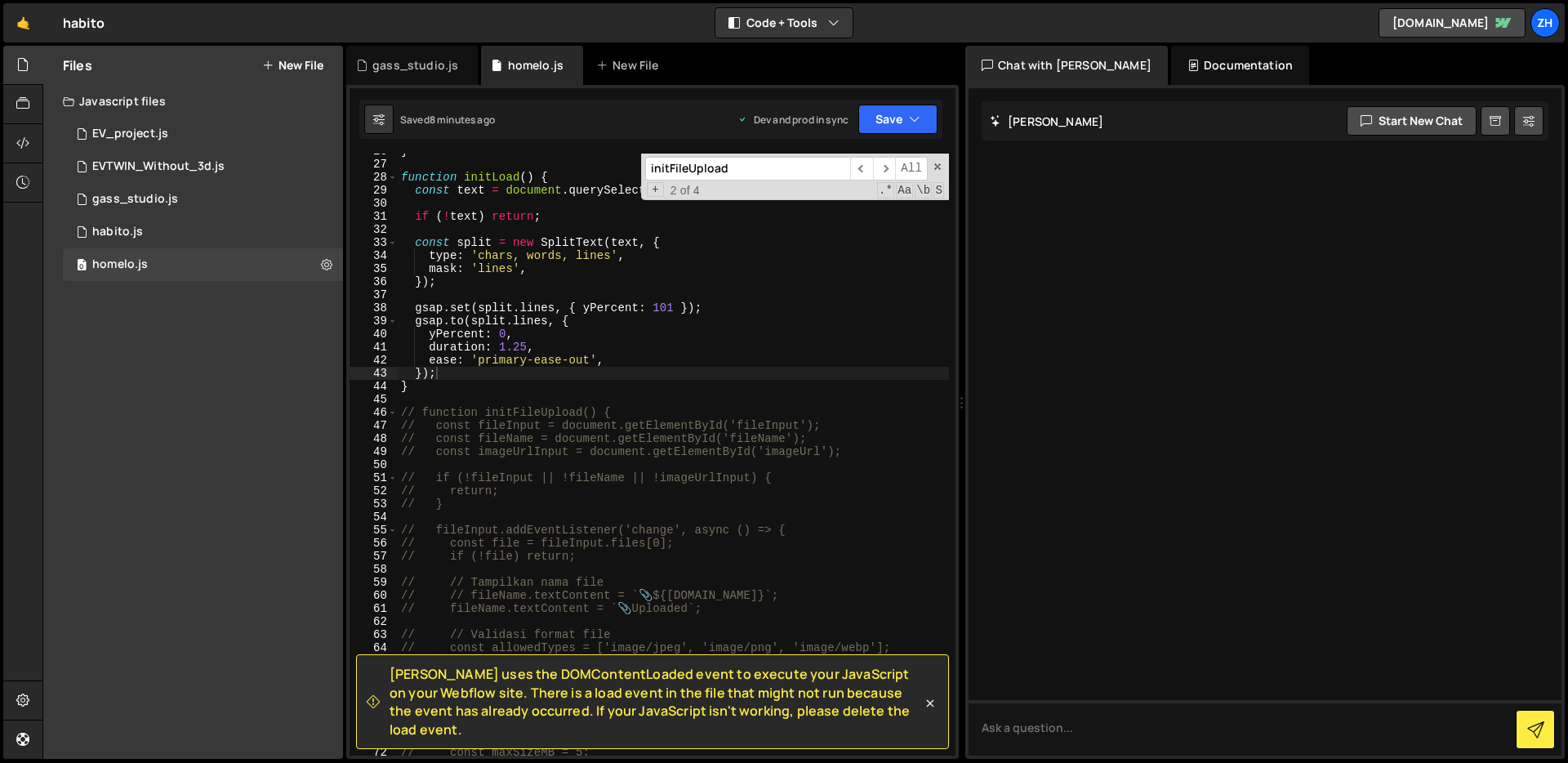
scroll to position [348, 0]
